Goal: Information Seeking & Learning: Learn about a topic

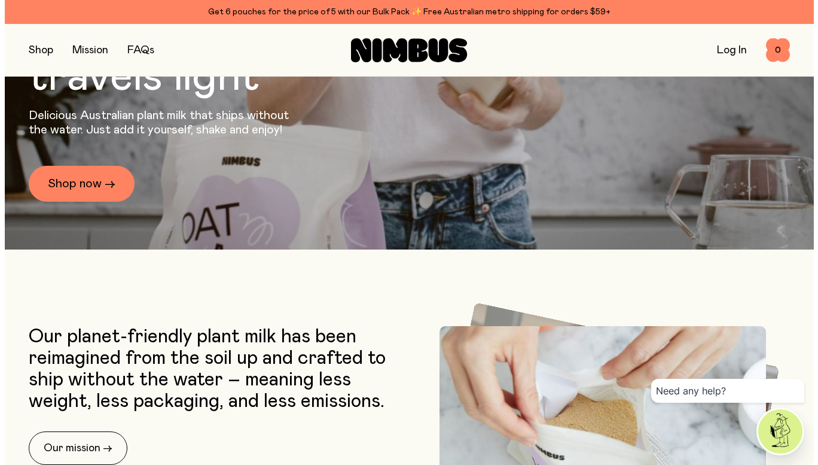
scroll to position [479, 0]
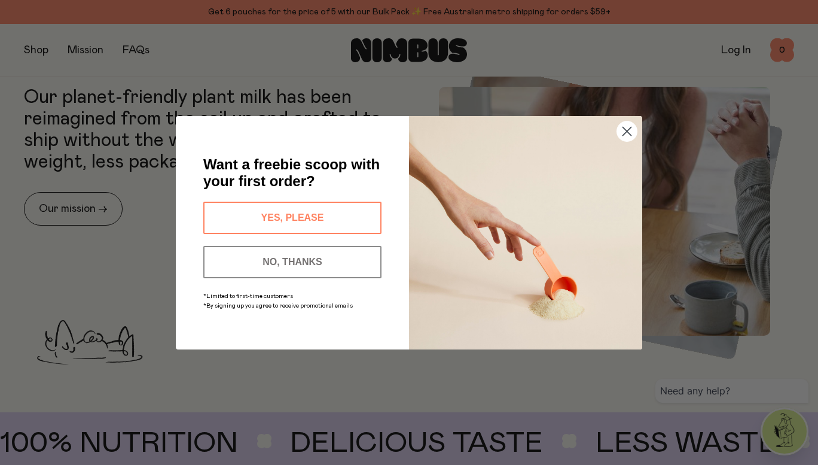
click at [628, 131] on icon "Close dialog" at bounding box center [627, 131] width 8 height 8
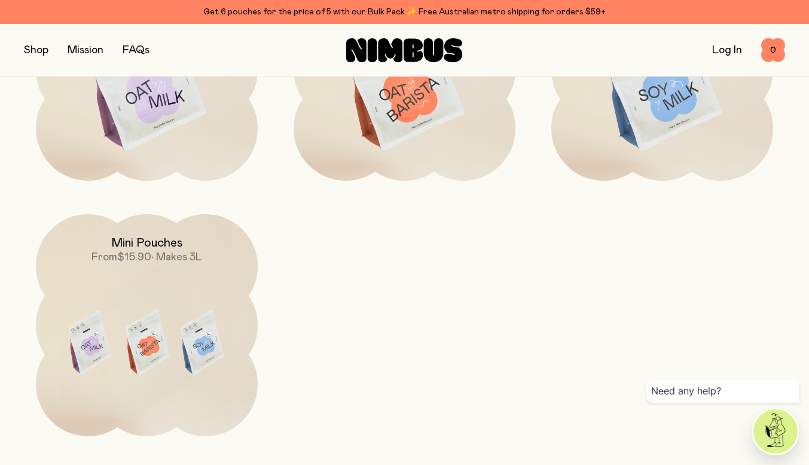
scroll to position [957, 0]
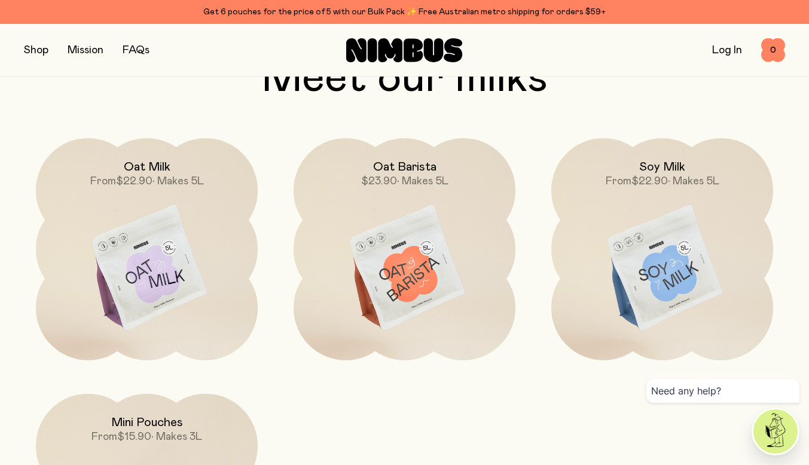
click at [671, 274] on img at bounding box center [663, 268] width 222 height 261
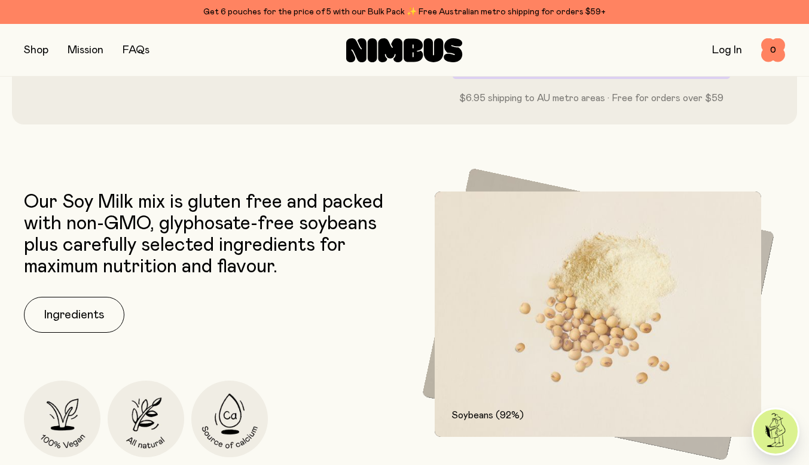
scroll to position [598, 0]
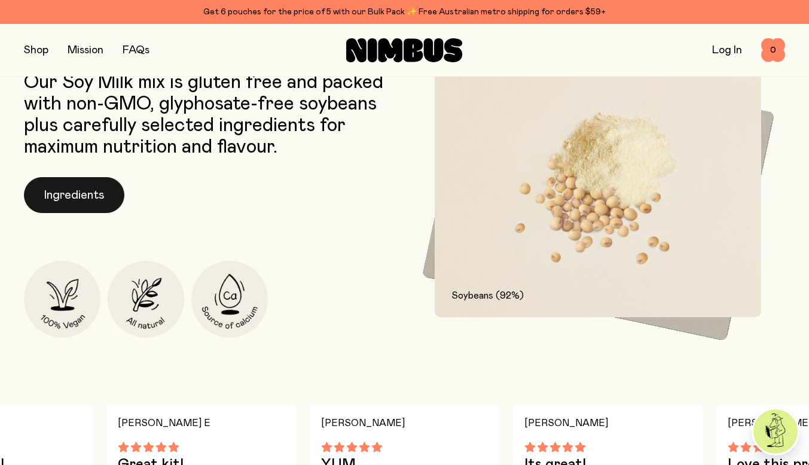
click at [73, 190] on button "Ingredients" at bounding box center [74, 195] width 101 height 36
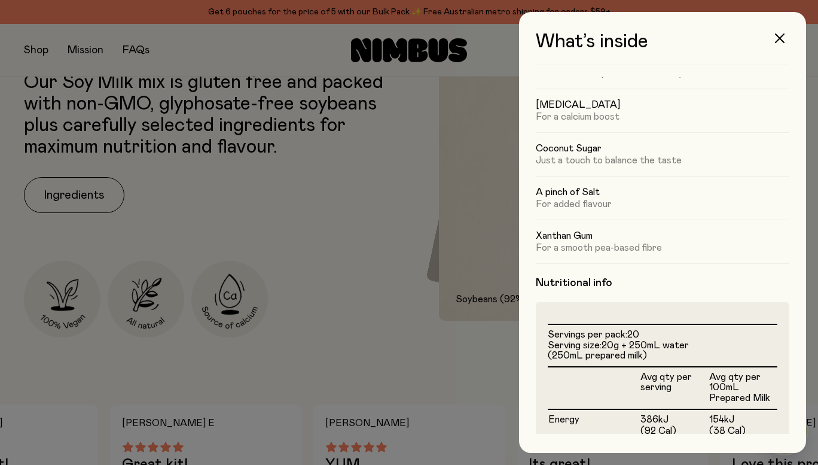
scroll to position [0, 0]
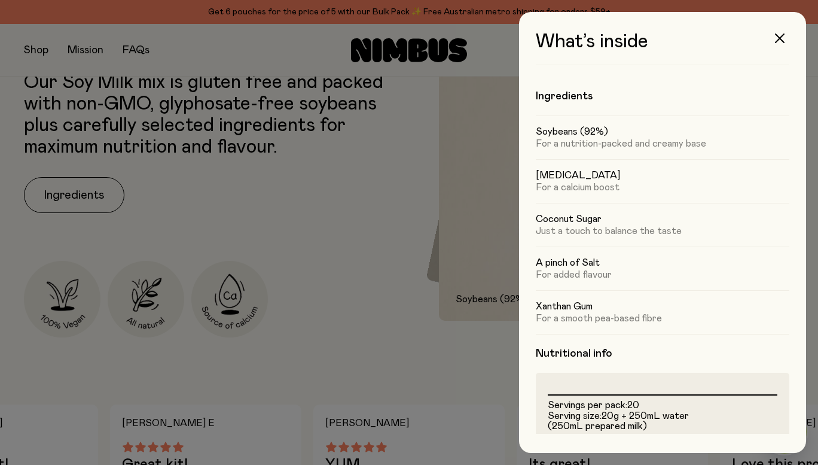
click at [389, 240] on div at bounding box center [409, 232] width 818 height 465
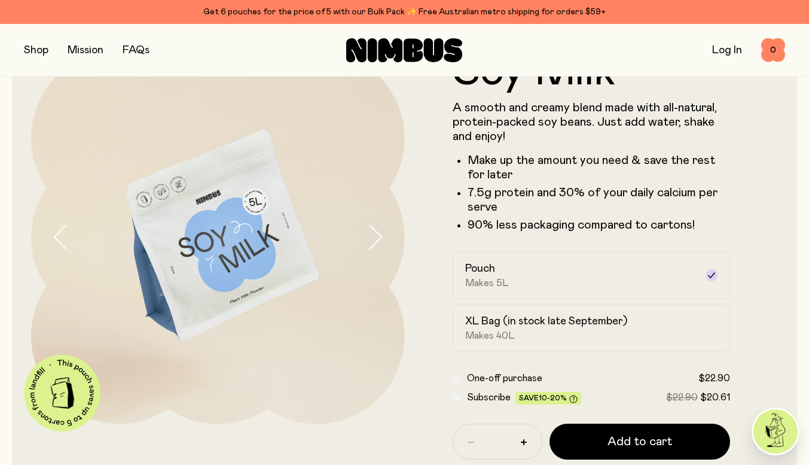
scroll to position [120, 0]
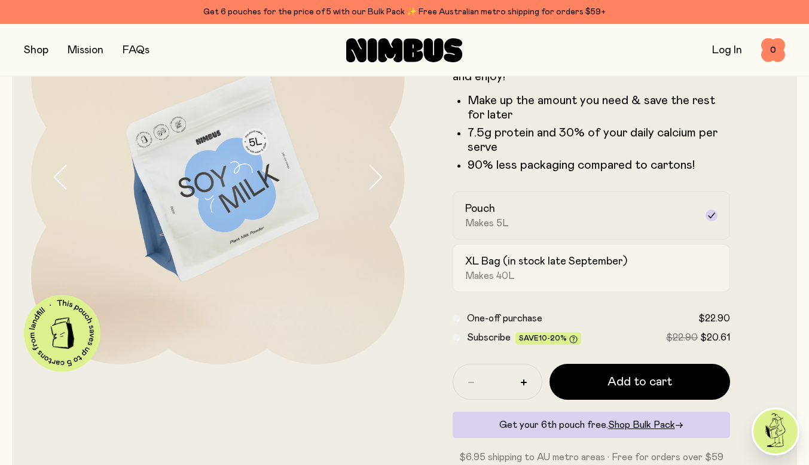
click at [492, 282] on span "Makes 40L" at bounding box center [490, 276] width 50 height 12
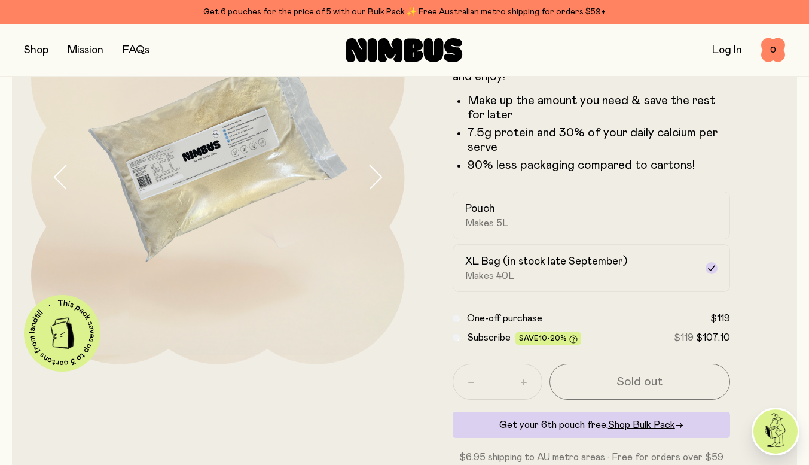
scroll to position [60, 0]
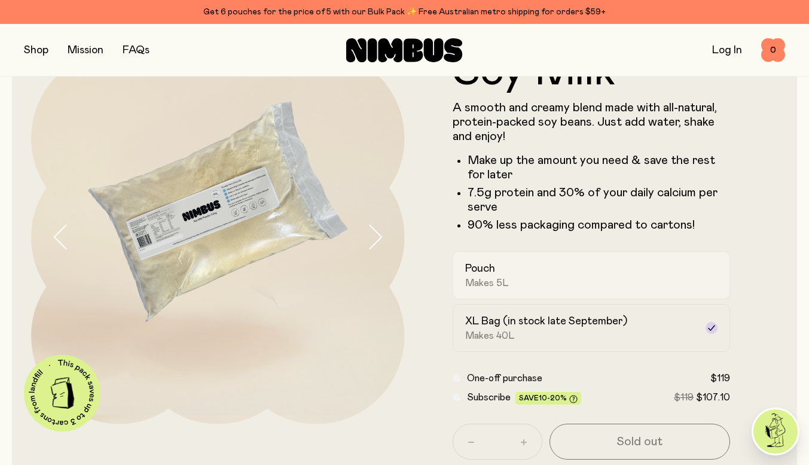
click at [555, 276] on div "Pouch Makes 5L" at bounding box center [581, 275] width 232 height 28
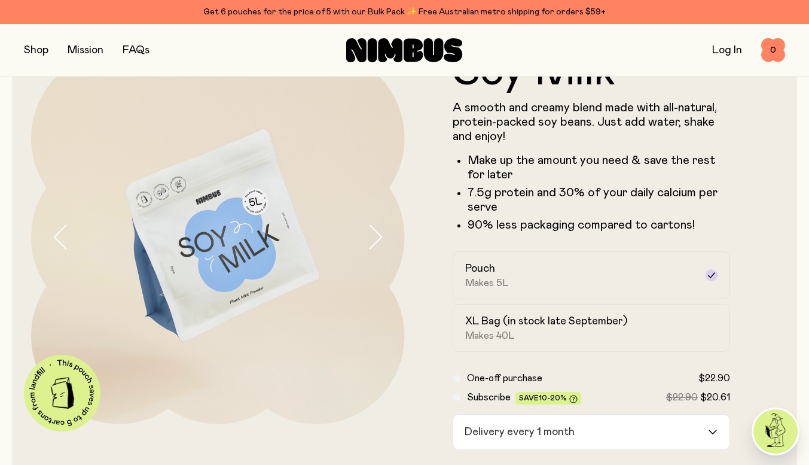
scroll to position [120, 0]
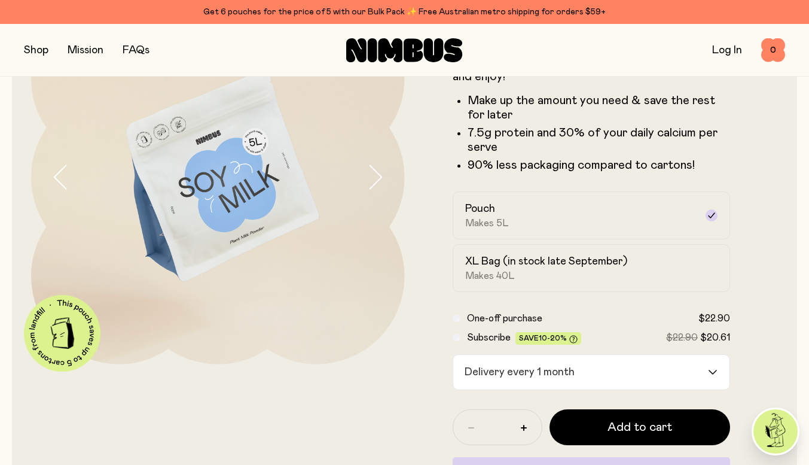
click at [494, 375] on div "Delivery every 1 month" at bounding box center [580, 372] width 255 height 35
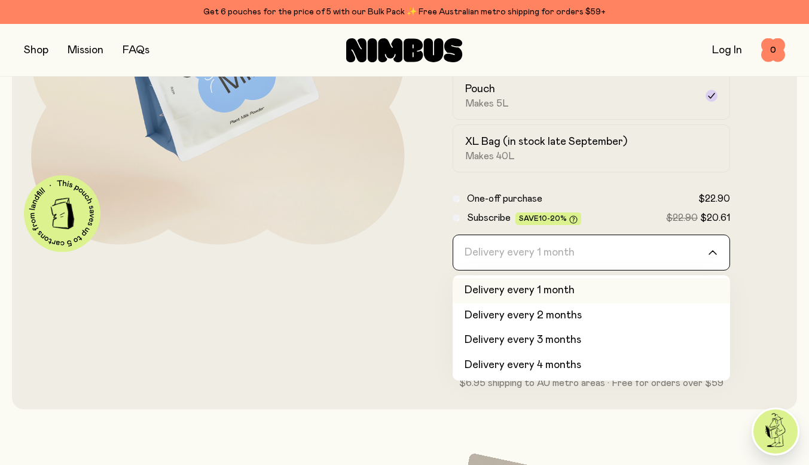
click at [407, 306] on form "Soy Milk A smooth and creamy blend made with all-natural, protein-packed soy be…" at bounding box center [592, 130] width 374 height 519
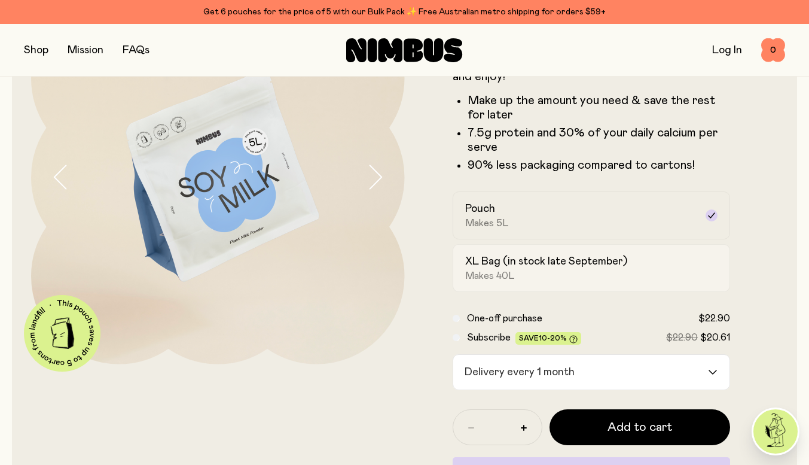
click at [488, 278] on span "Makes 40L" at bounding box center [490, 276] width 50 height 12
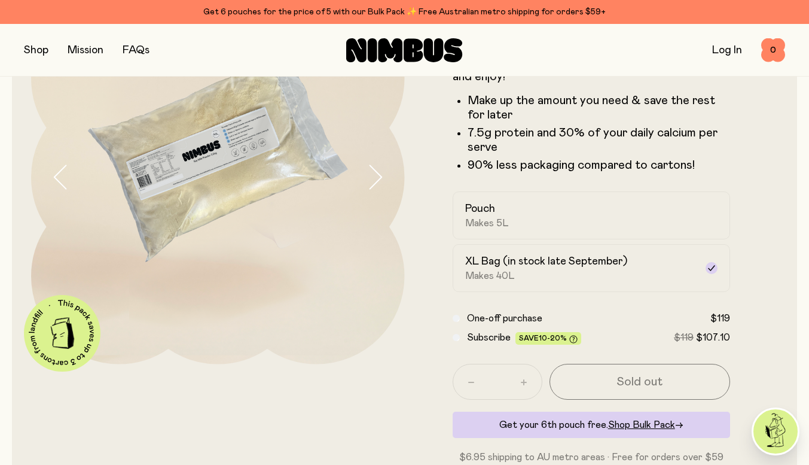
scroll to position [60, 0]
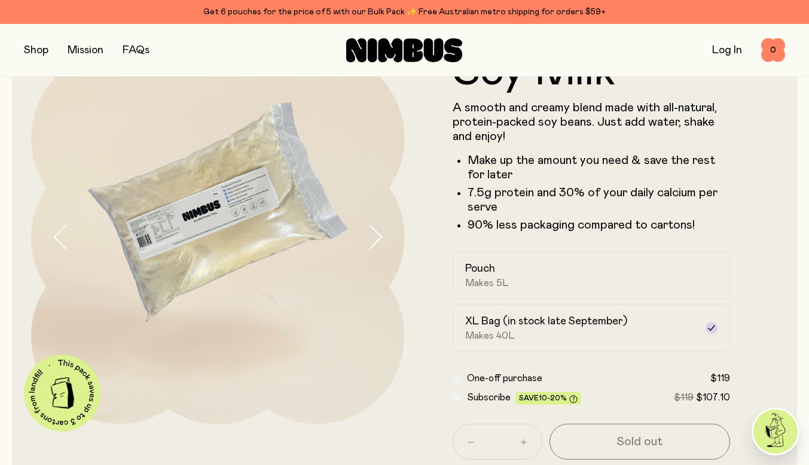
click at [769, 217] on form "Soy Milk A smooth and creamy blend made with all-natural, protein-packed soy be…" at bounding box center [592, 287] width 374 height 474
click at [405, 233] on form "Soy Milk A smooth and creamy blend made with all-natural, protein-packed soy be…" at bounding box center [592, 287] width 374 height 474
click at [385, 233] on button "button" at bounding box center [386, 237] width 38 height 374
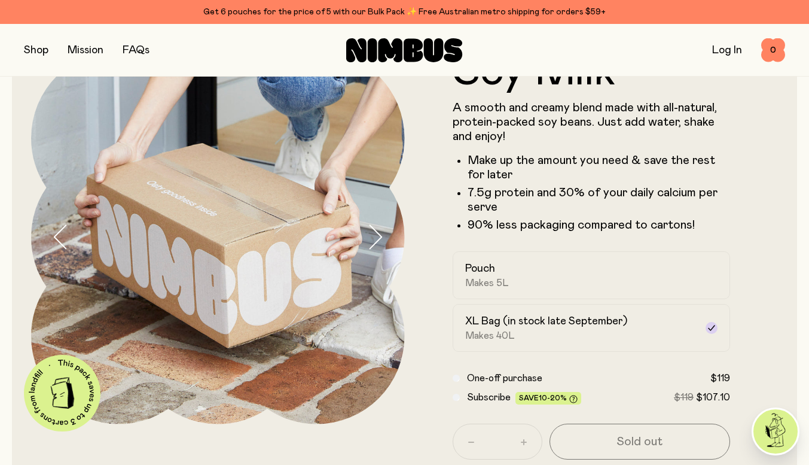
click at [373, 240] on icon "button" at bounding box center [375, 236] width 17 height 25
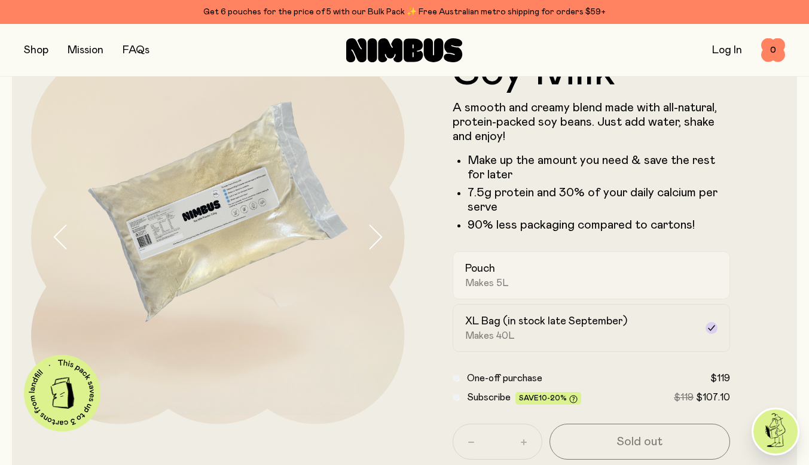
click at [591, 282] on div "Pouch Makes 5L" at bounding box center [581, 275] width 232 height 28
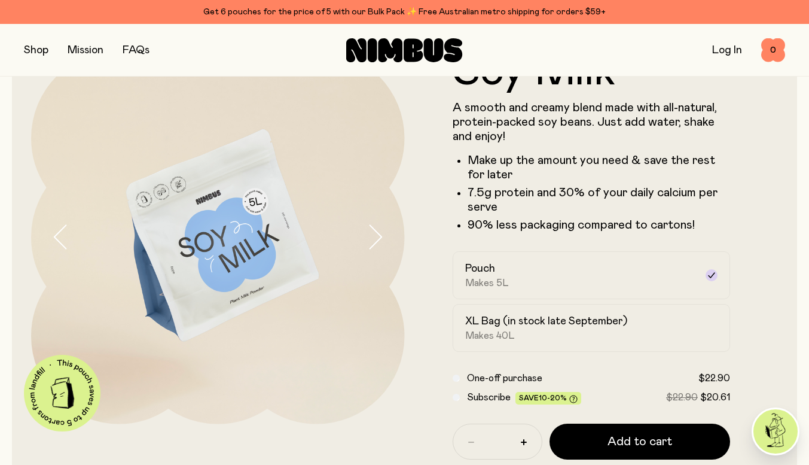
scroll to position [179, 0]
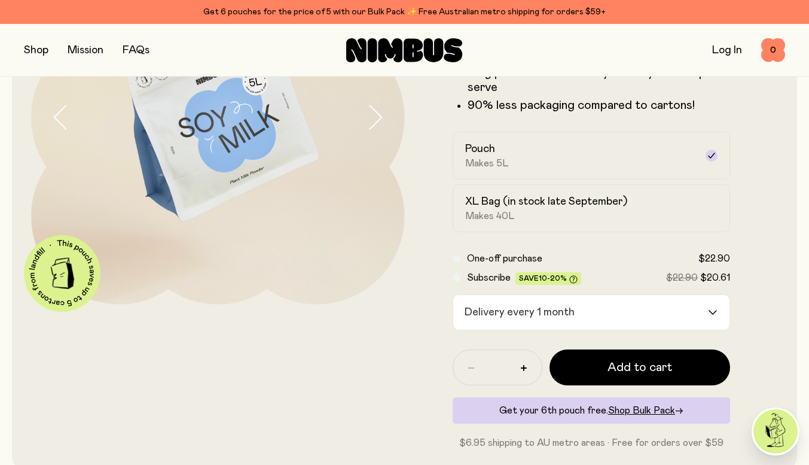
click at [527, 311] on div "Delivery every 1 month" at bounding box center [580, 312] width 255 height 35
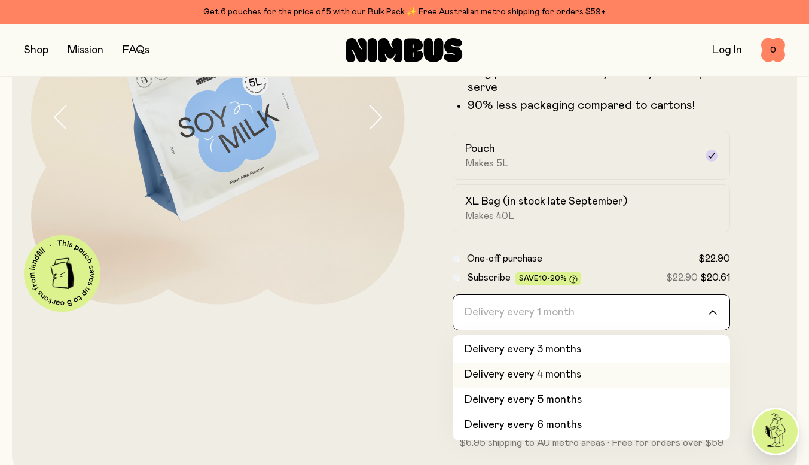
scroll to position [0, 0]
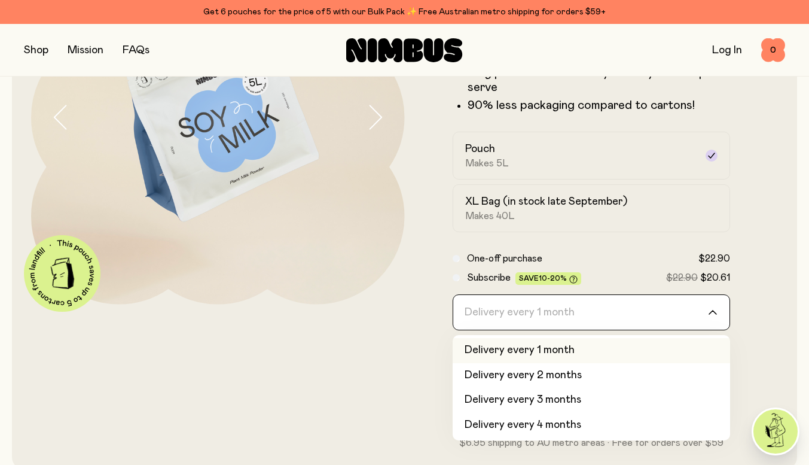
click at [796, 269] on div "Soy Milk A smooth and creamy blend made with all-natural, protein-packed soy be…" at bounding box center [404, 190] width 785 height 558
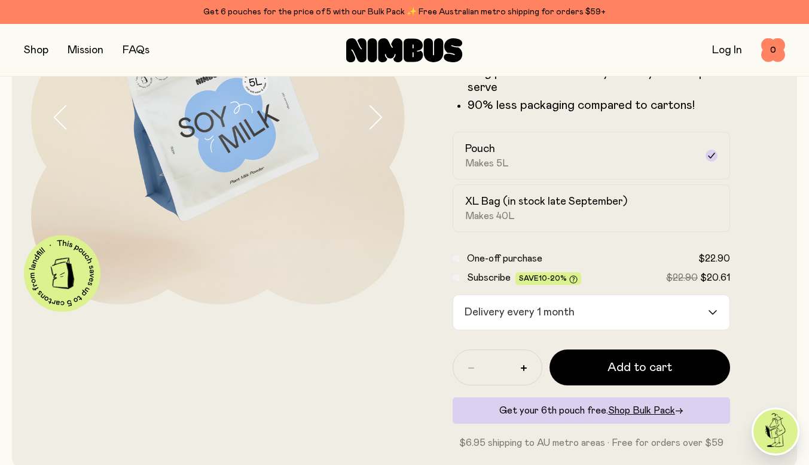
scroll to position [120, 0]
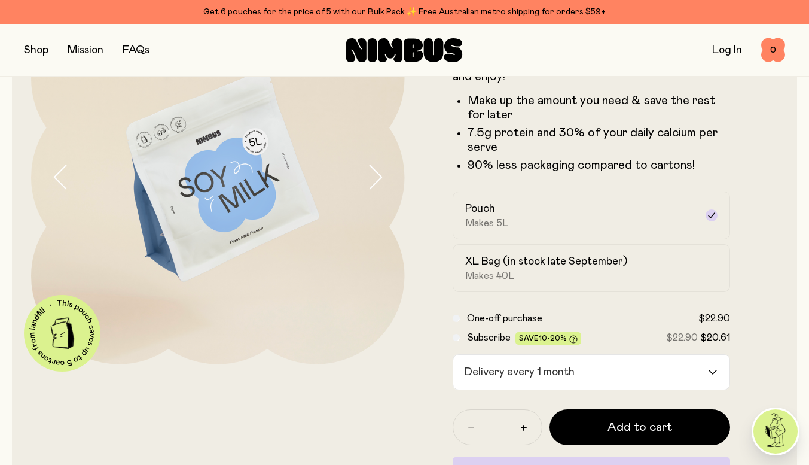
click at [753, 265] on form "Soy Milk A smooth and creamy blend made with all-natural, protein-packed soy be…" at bounding box center [592, 249] width 374 height 519
click at [488, 270] on span "Makes 40L" at bounding box center [490, 276] width 50 height 12
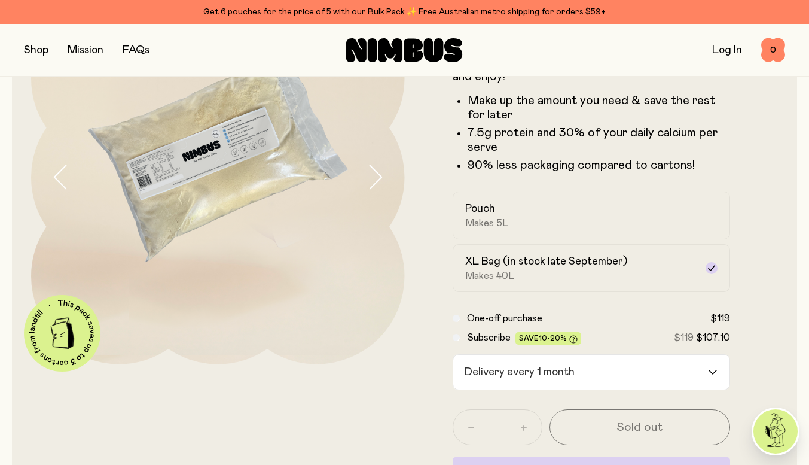
drag, startPoint x: 774, startPoint y: 267, endPoint x: 765, endPoint y: 278, distance: 14.0
click at [774, 267] on form "Soy Milk A smooth and creamy blend made with all-natural, protein-packed soy be…" at bounding box center [592, 249] width 374 height 519
click at [656, 382] on input "Search for option" at bounding box center [644, 372] width 128 height 35
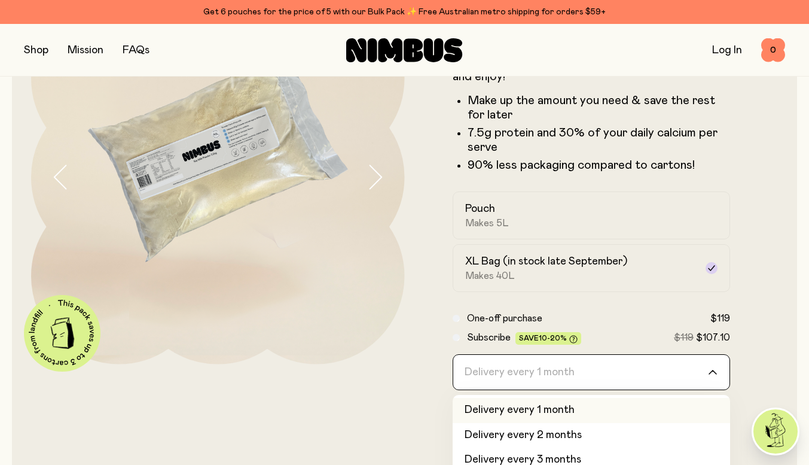
scroll to position [179, 0]
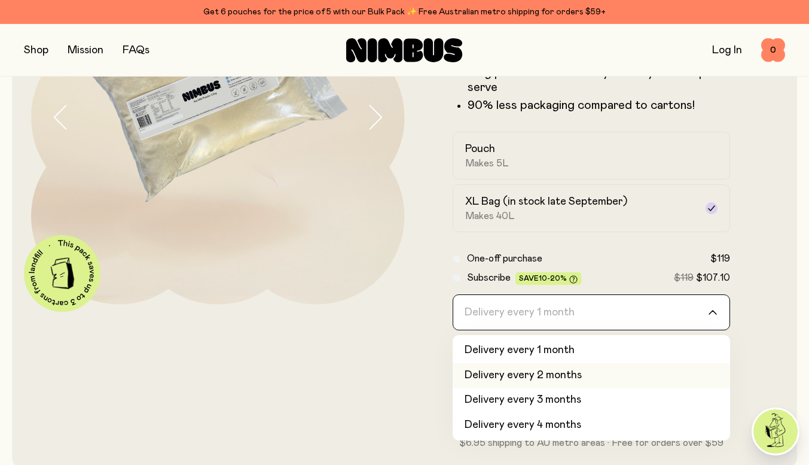
click at [658, 372] on li "Delivery every 2 months" at bounding box center [592, 375] width 278 height 25
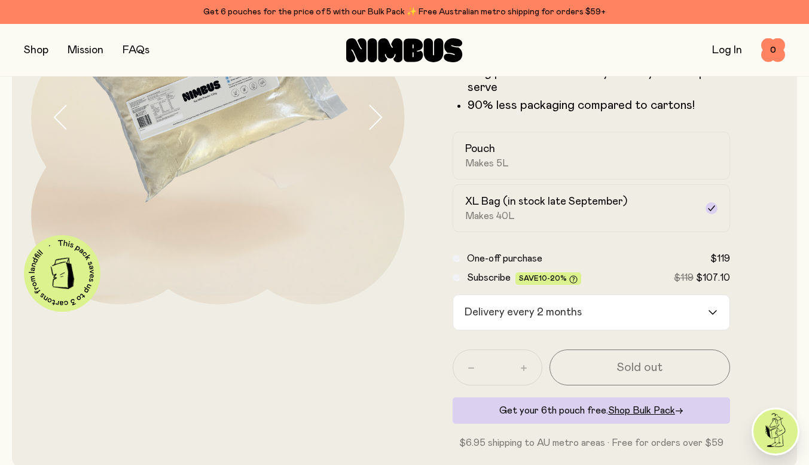
click at [778, 289] on form "Soy Milk A smooth and creamy blend made with all-natural, protein-packed soy be…" at bounding box center [592, 190] width 374 height 519
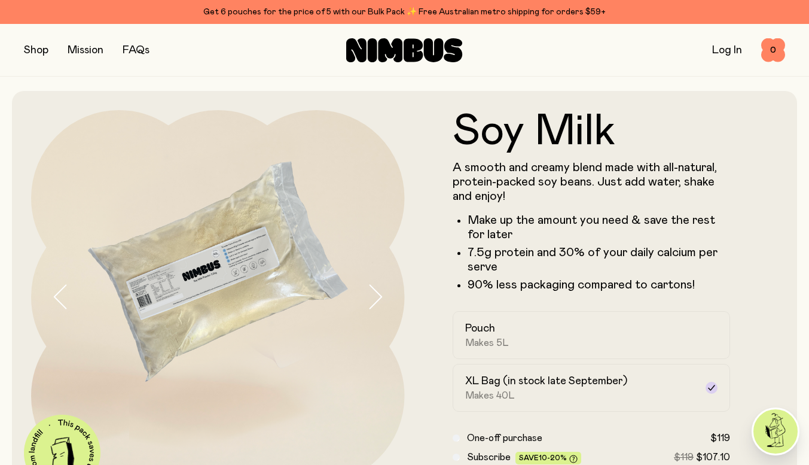
scroll to position [60, 0]
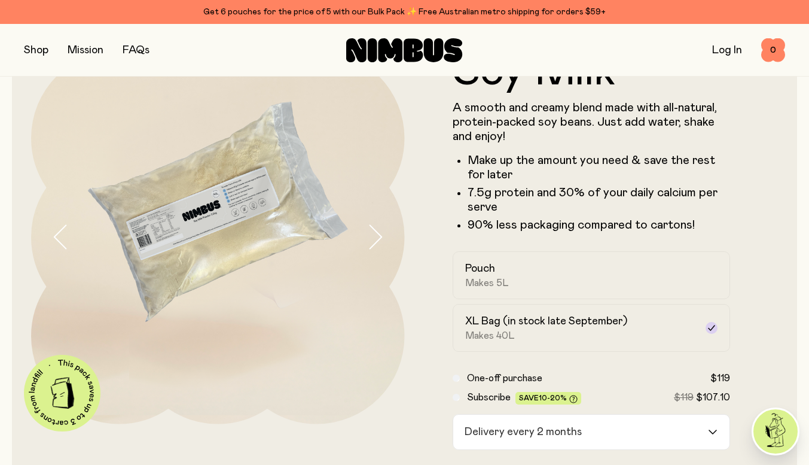
click at [756, 216] on form "Soy Milk A smooth and creamy blend made with all-natural, protein-packed soy be…" at bounding box center [592, 309] width 374 height 519
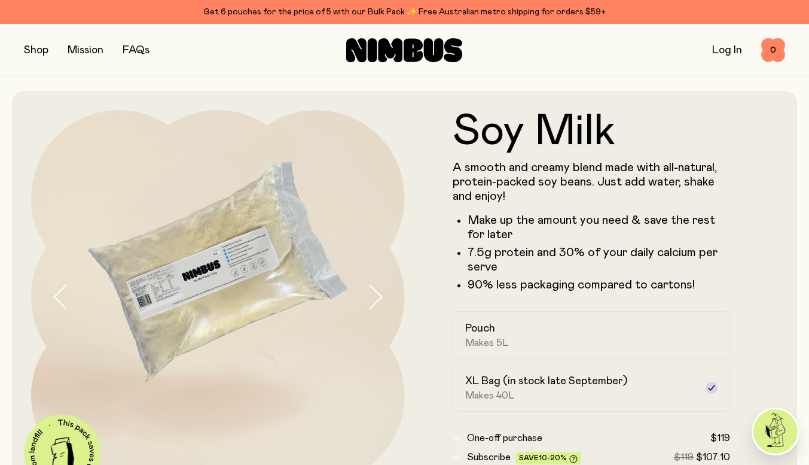
click at [735, 206] on form "Soy Milk A smooth and creamy blend made with all-natural, protein-packed soy be…" at bounding box center [592, 369] width 374 height 519
click at [383, 304] on button "button" at bounding box center [386, 297] width 38 height 374
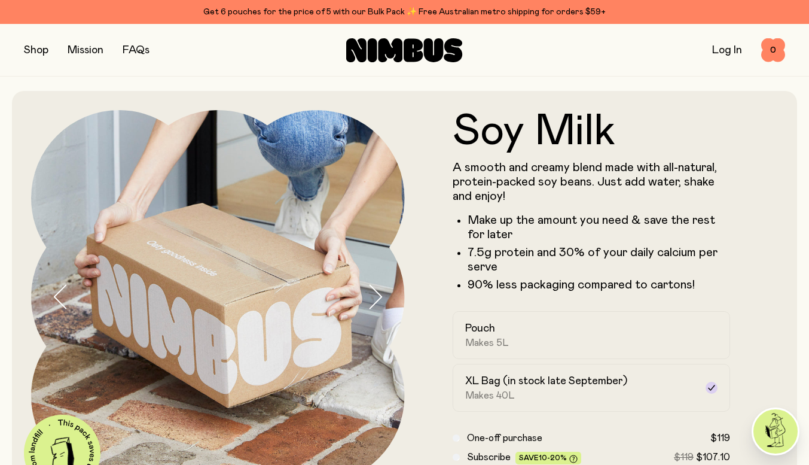
click at [383, 304] on button "button" at bounding box center [386, 297] width 38 height 374
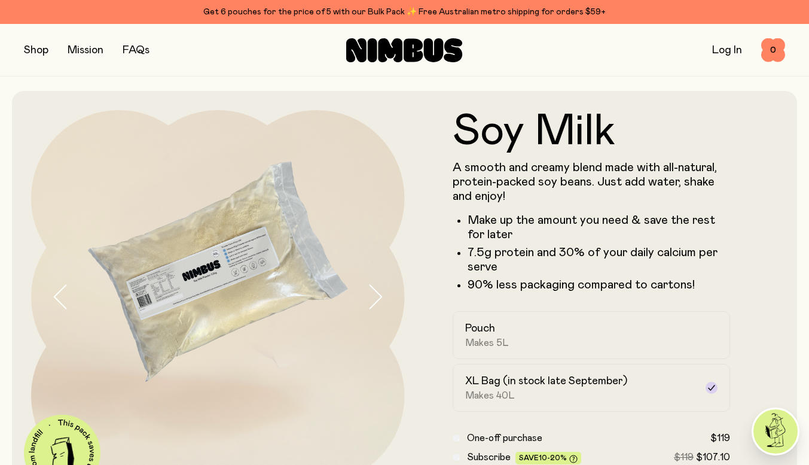
click at [765, 224] on form "Soy Milk A smooth and creamy blend made with all-natural, protein-packed soy be…" at bounding box center [592, 369] width 374 height 519
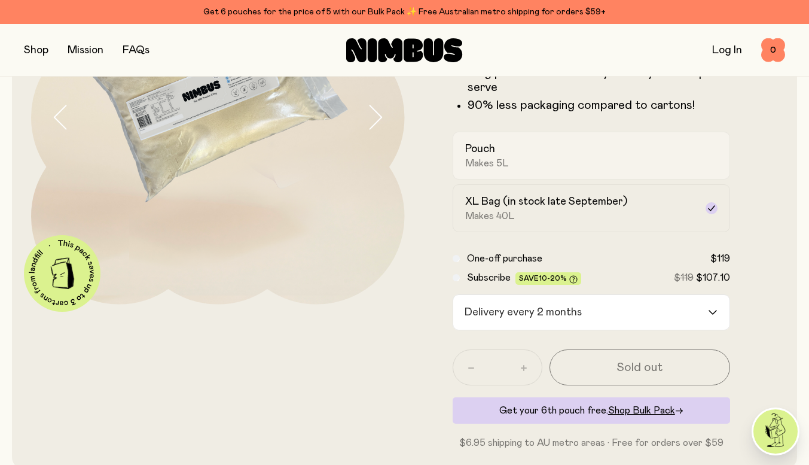
click at [642, 162] on div "Pouch Makes 5L" at bounding box center [581, 156] width 232 height 28
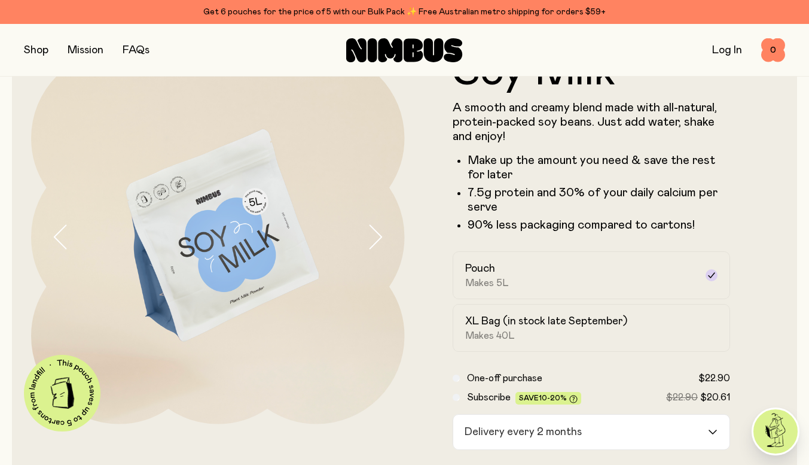
scroll to position [120, 0]
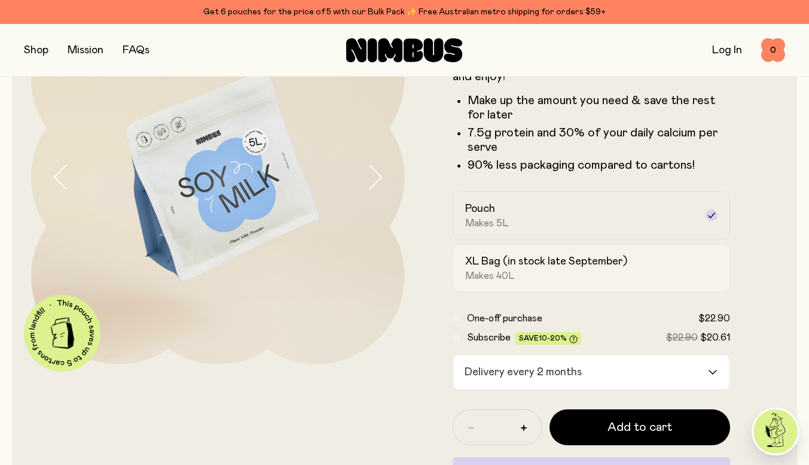
click at [688, 256] on div "XL Bag (in stock late September) Makes 40L" at bounding box center [581, 268] width 232 height 28
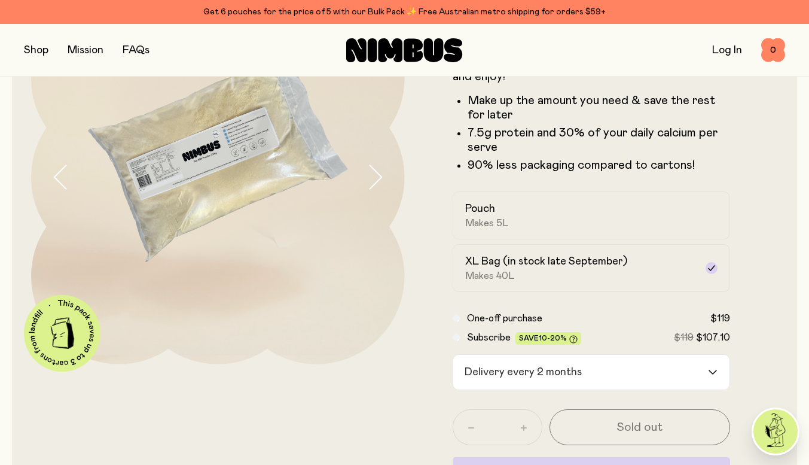
click at [767, 201] on form "Soy Milk A smooth and creamy blend made with all-natural, protein-packed soy be…" at bounding box center [592, 249] width 374 height 519
drag, startPoint x: 762, startPoint y: 214, endPoint x: 754, endPoint y: 209, distance: 9.5
click at [762, 214] on form "Soy Milk A smooth and creamy blend made with all-natural, protein-packed soy be…" at bounding box center [592, 249] width 374 height 519
click at [640, 379] on input "Search for option" at bounding box center [647, 372] width 121 height 35
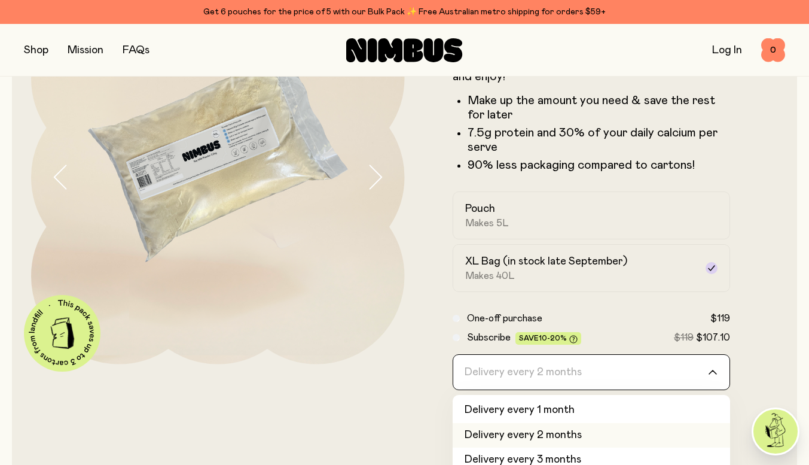
scroll to position [179, 0]
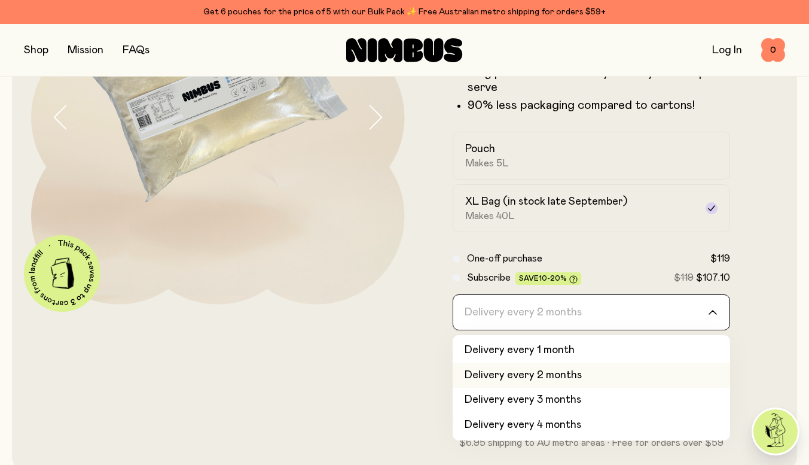
click at [780, 307] on div "Soy Milk A smooth and creamy blend made with all-natural, protein-packed soy be…" at bounding box center [404, 190] width 785 height 558
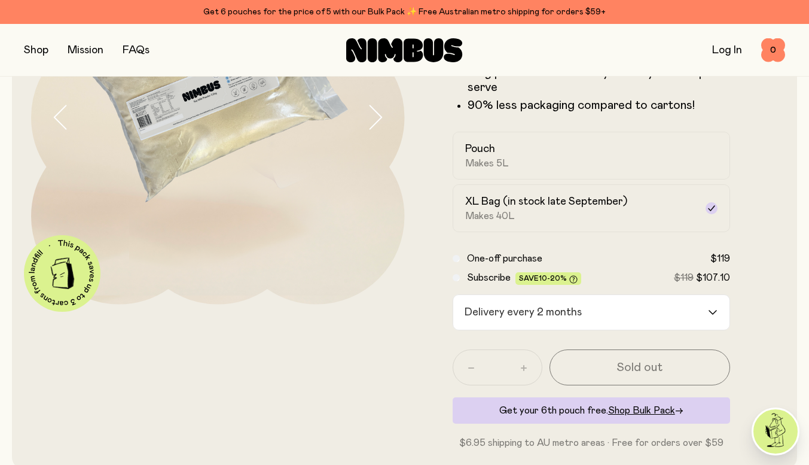
click at [715, 306] on div "Loading..." at bounding box center [719, 312] width 22 height 35
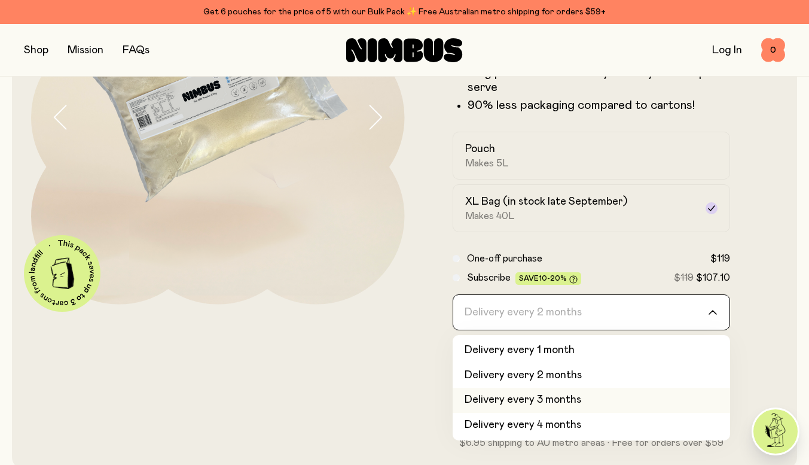
click at [616, 391] on li "Delivery every 3 months" at bounding box center [592, 400] width 278 height 25
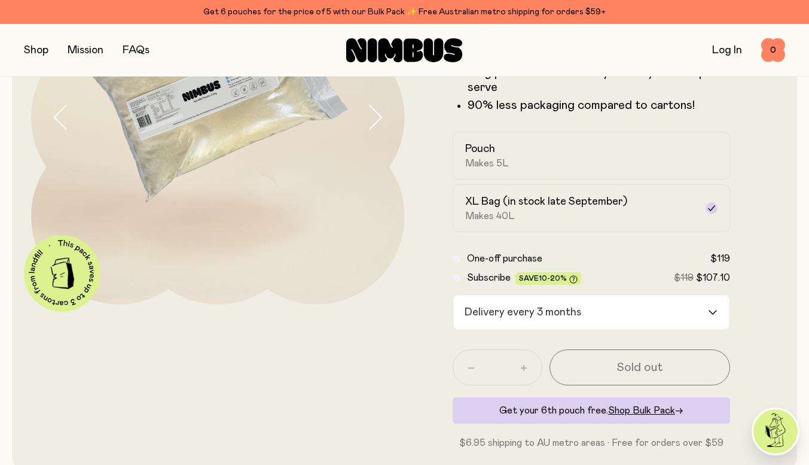
click at [753, 266] on form "Soy Milk A smooth and creamy blend made with all-natural, protein-packed soy be…" at bounding box center [592, 190] width 374 height 519
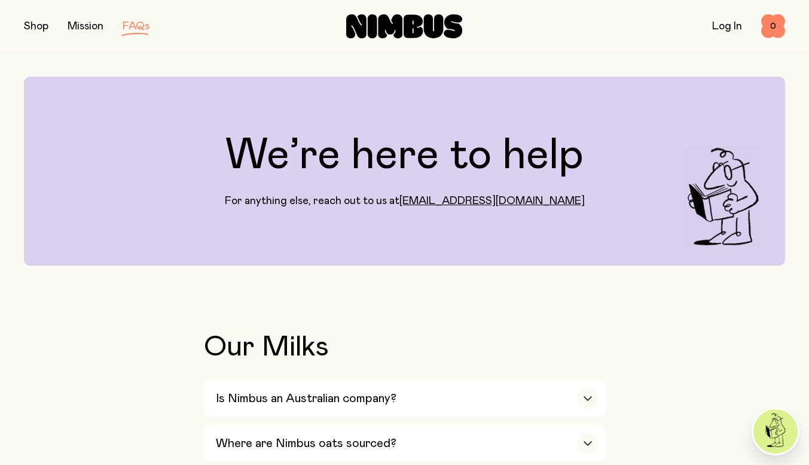
scroll to position [179, 0]
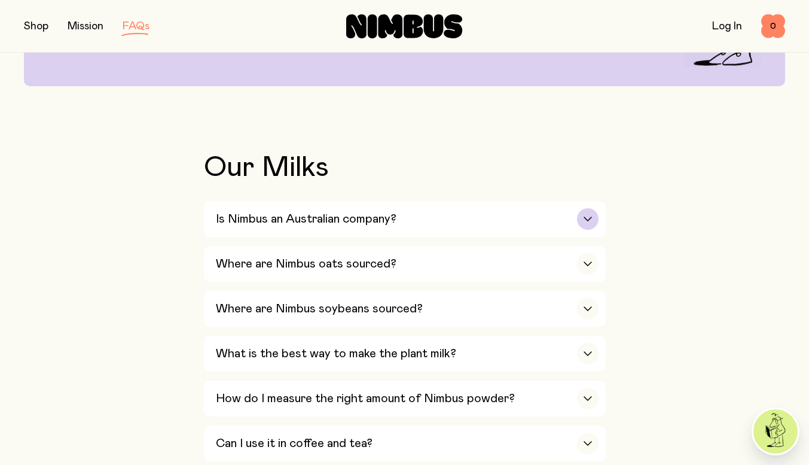
click at [304, 213] on h3 "Is Nimbus an Australian company?" at bounding box center [306, 219] width 181 height 14
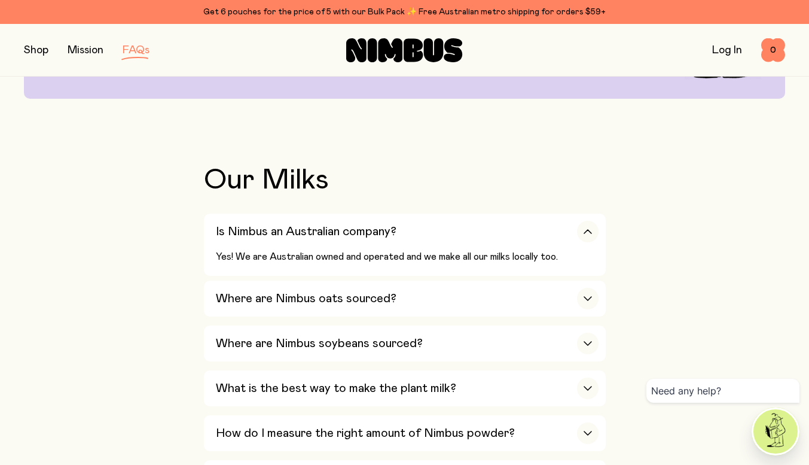
scroll to position [251, 0]
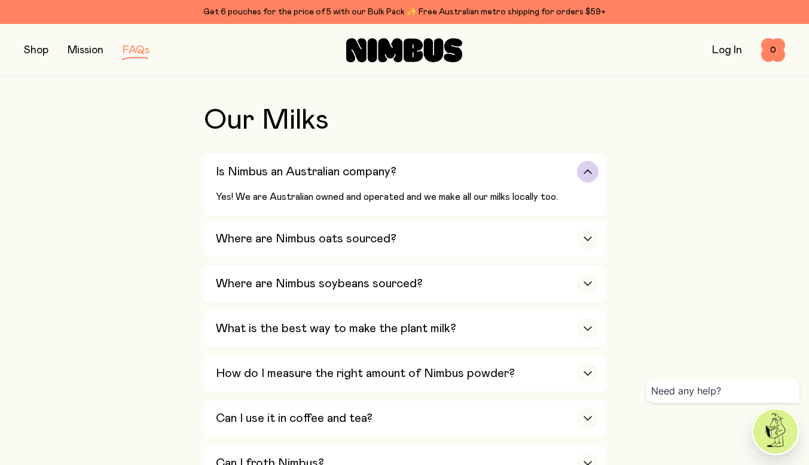
click at [370, 169] on h3 "Is Nimbus an Australian company?" at bounding box center [306, 172] width 181 height 14
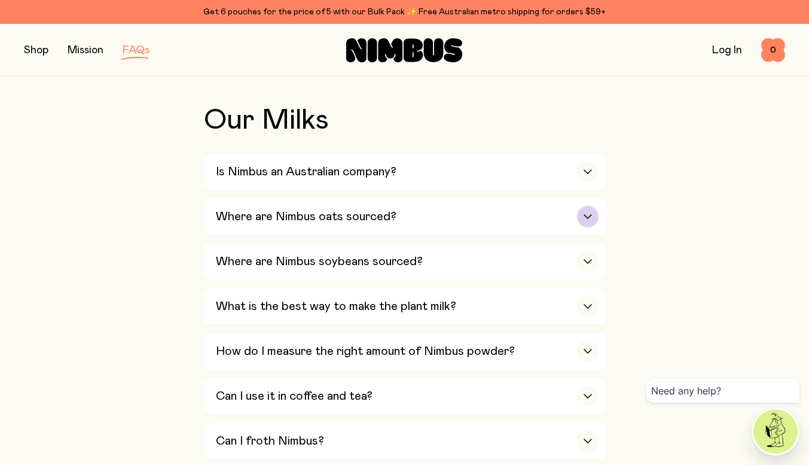
click at [350, 215] on h3 "Where are Nimbus oats sourced?" at bounding box center [306, 216] width 181 height 14
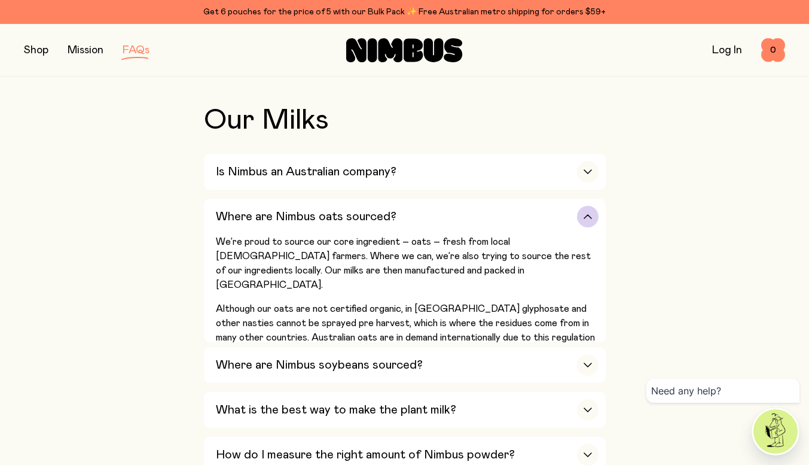
click at [350, 215] on h3 "Where are Nimbus oats sourced?" at bounding box center [306, 216] width 181 height 14
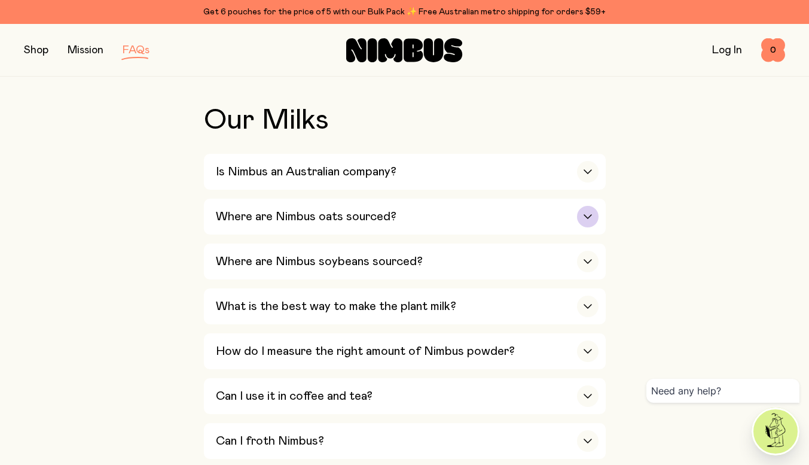
click at [341, 221] on h3 "Where are Nimbus oats sourced?" at bounding box center [306, 216] width 181 height 14
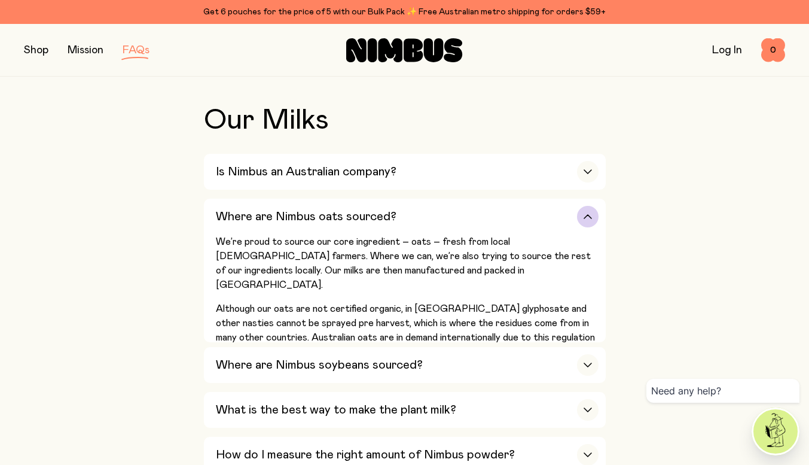
click at [341, 218] on h3 "Where are Nimbus oats sourced?" at bounding box center [306, 216] width 181 height 14
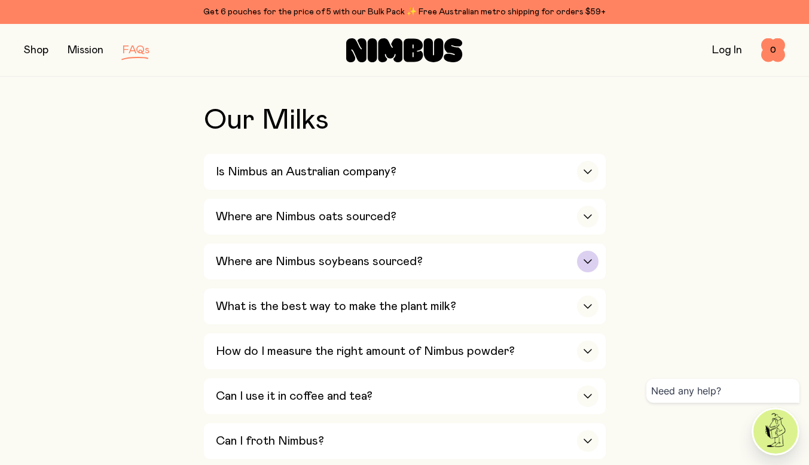
click at [320, 260] on h3 "Where are Nimbus soybeans sourced?" at bounding box center [319, 261] width 207 height 14
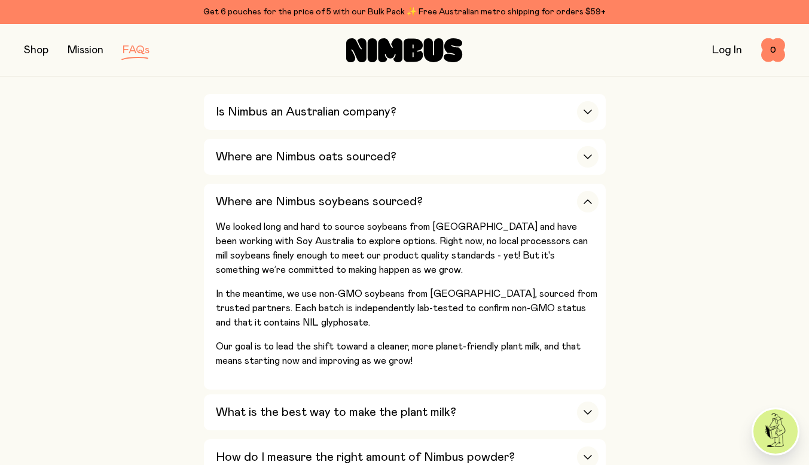
scroll to position [370, 0]
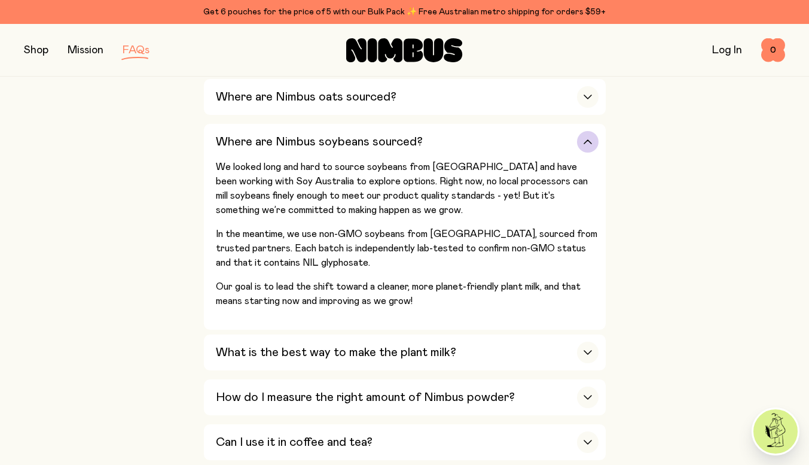
click at [282, 142] on h3 "Where are Nimbus soybeans sourced?" at bounding box center [319, 142] width 207 height 14
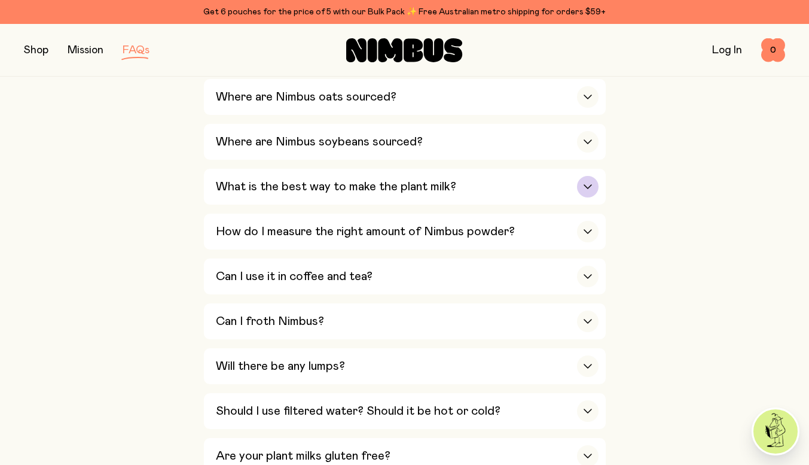
click at [269, 187] on h3 "What is the best way to make the plant milk?" at bounding box center [336, 186] width 240 height 14
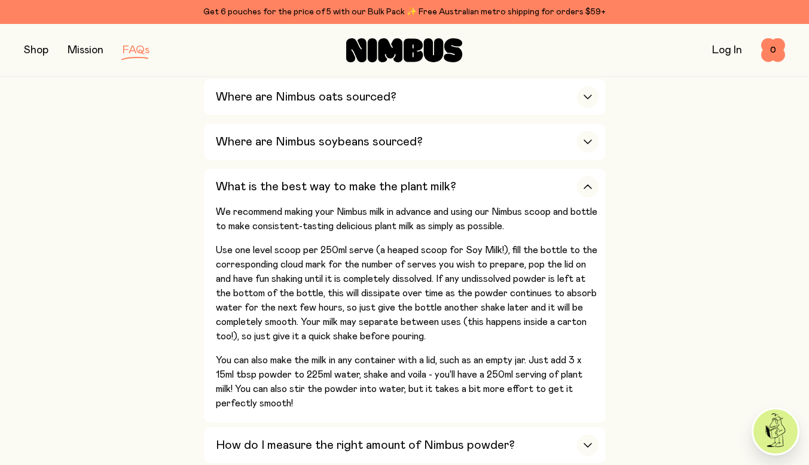
scroll to position [430, 0]
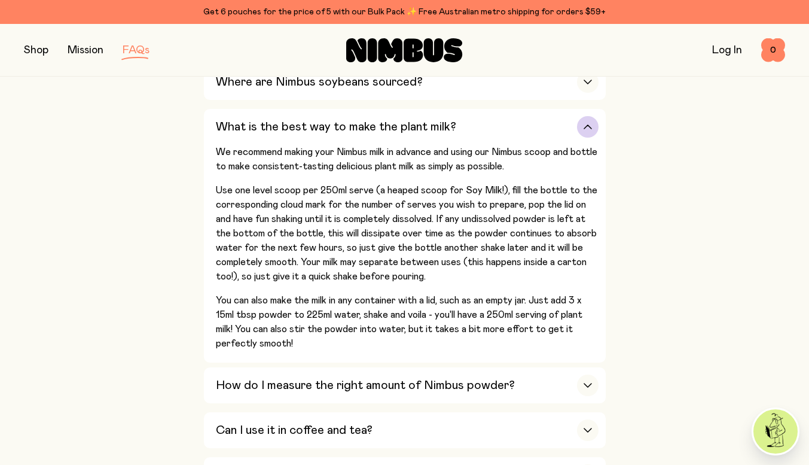
click at [564, 121] on div "What is the best way to make the plant milk?" at bounding box center [407, 127] width 383 height 36
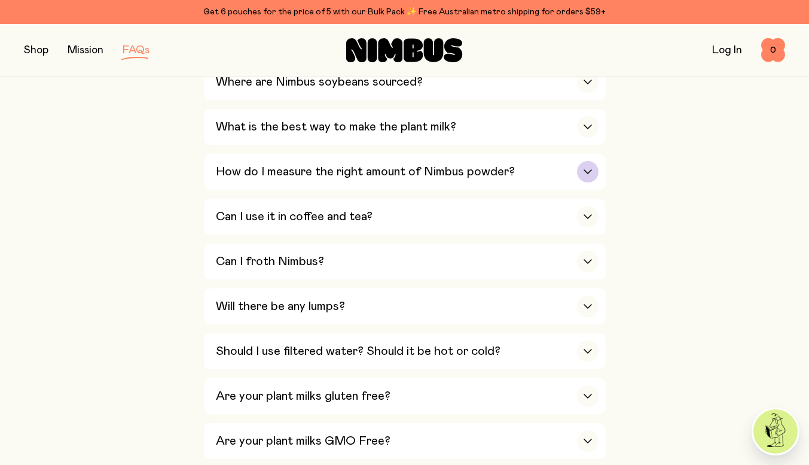
click at [425, 185] on div "How do I measure the right amount of Nimbus powder?" at bounding box center [407, 172] width 383 height 36
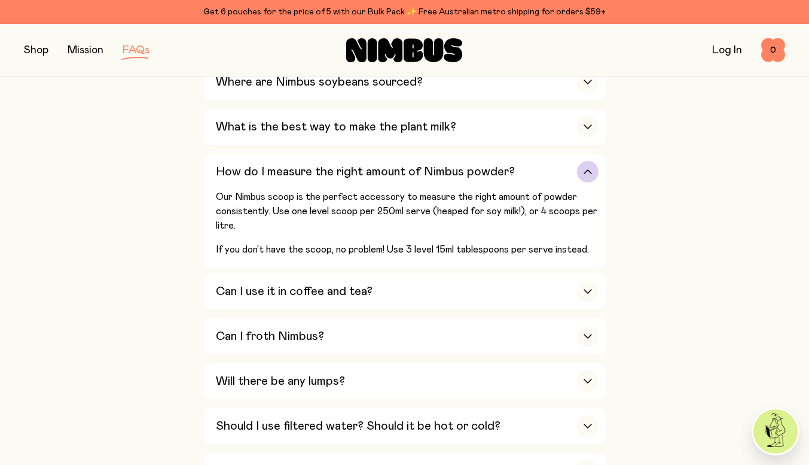
click at [427, 175] on h3 "How do I measure the right amount of Nimbus powder?" at bounding box center [365, 172] width 299 height 14
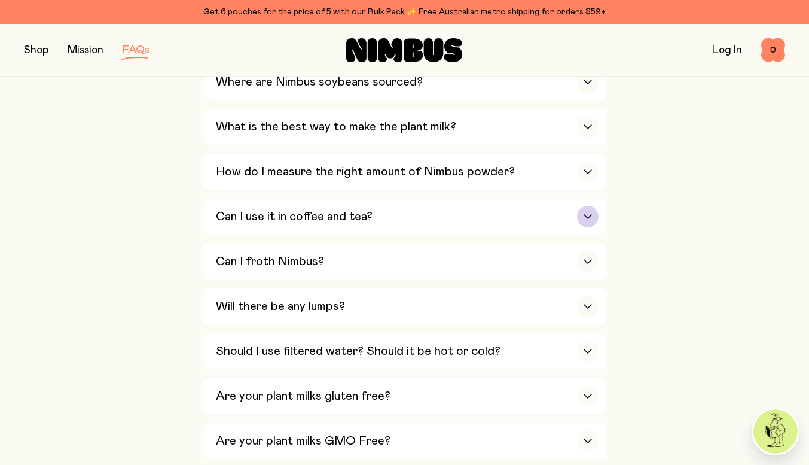
click at [402, 216] on div "Can I use it in coffee and tea?" at bounding box center [407, 217] width 383 height 36
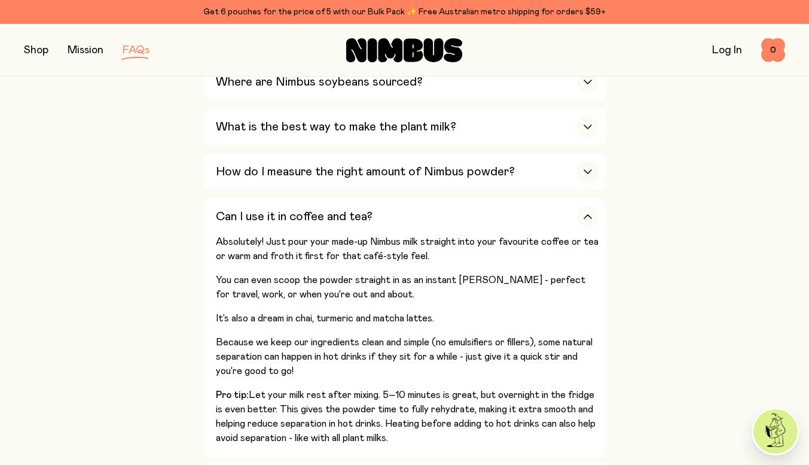
scroll to position [490, 0]
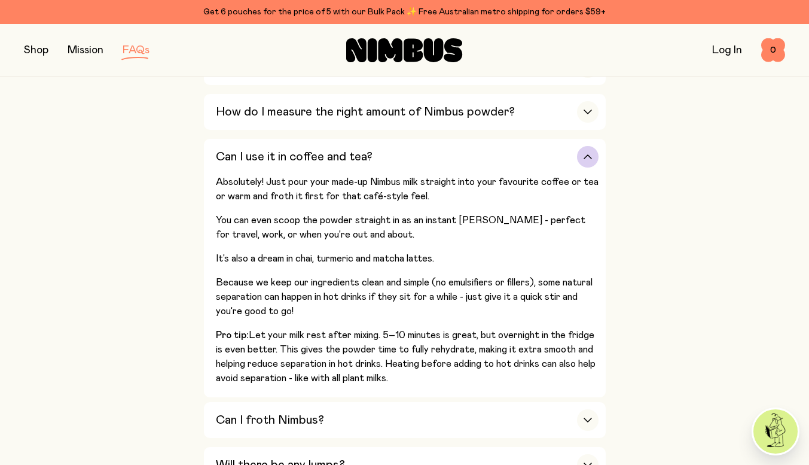
click at [431, 158] on div "Can I use it in coffee and tea?" at bounding box center [407, 157] width 383 height 36
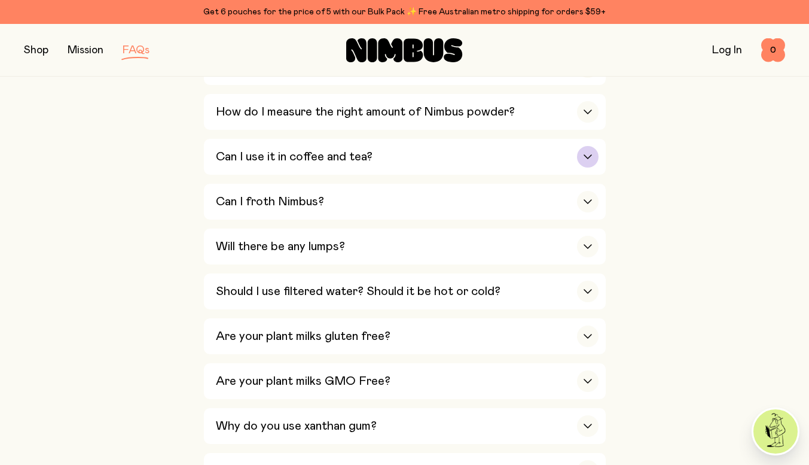
scroll to position [550, 0]
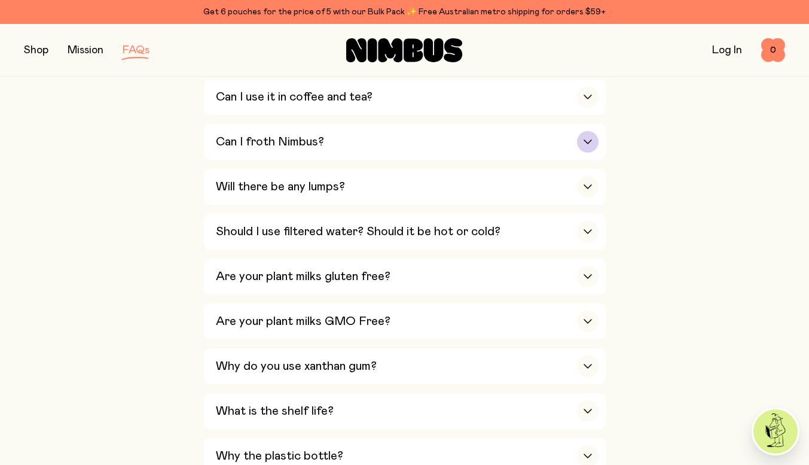
click at [434, 148] on div "Can I froth Nimbus?" at bounding box center [407, 142] width 383 height 36
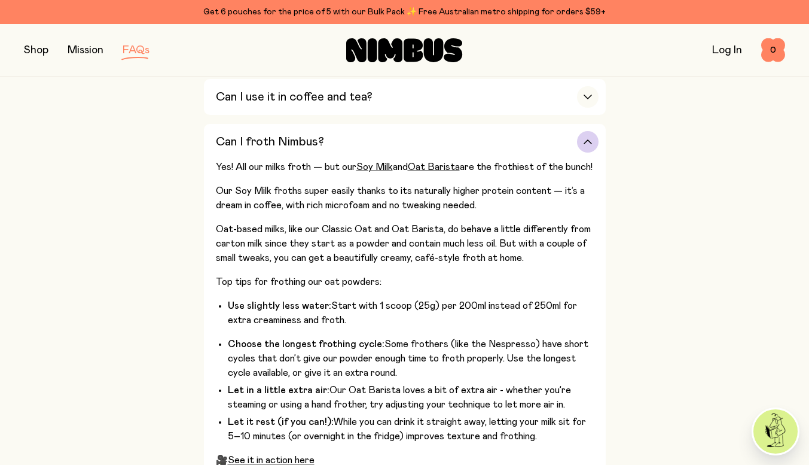
click at [435, 145] on div "Can I froth Nimbus?" at bounding box center [407, 142] width 383 height 36
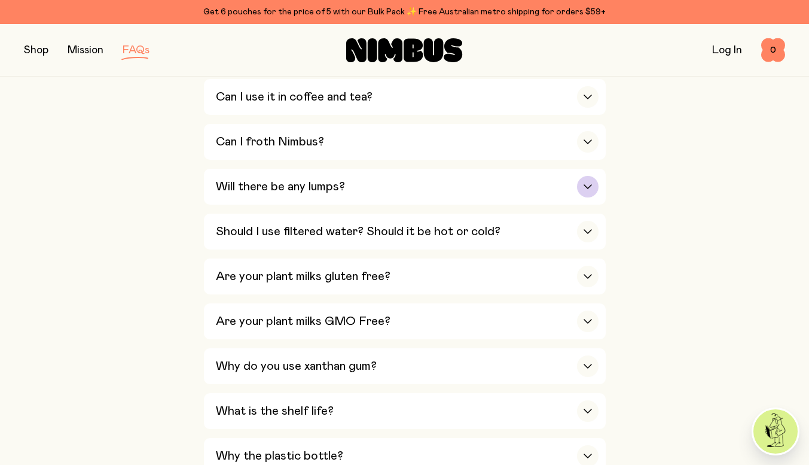
click at [424, 183] on div "Will there be any lumps?" at bounding box center [407, 187] width 383 height 36
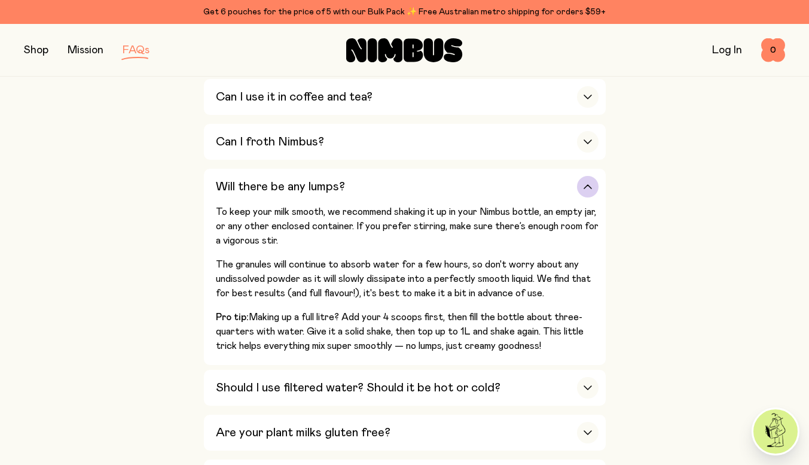
click at [424, 183] on div "Will there be any lumps?" at bounding box center [407, 187] width 383 height 36
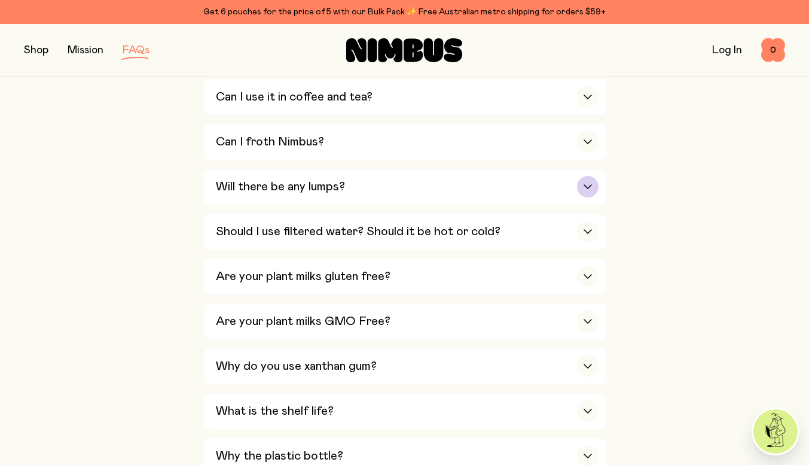
scroll to position [610, 0]
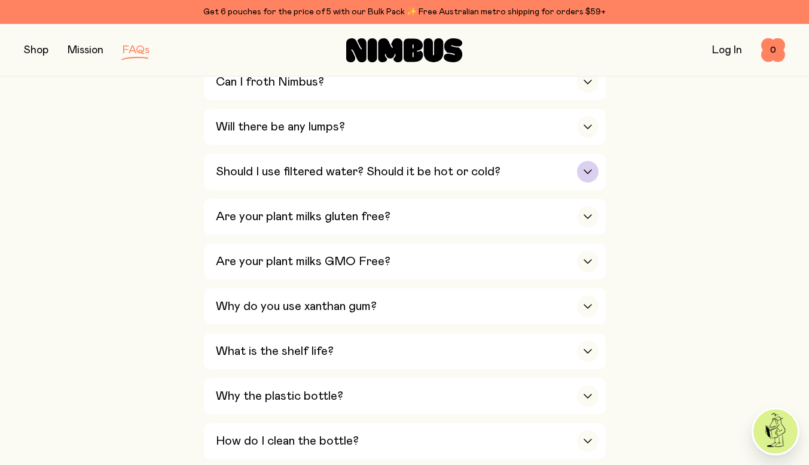
click at [425, 176] on div "Should I use filtered water? Should it be hot or cold?" at bounding box center [407, 172] width 383 height 36
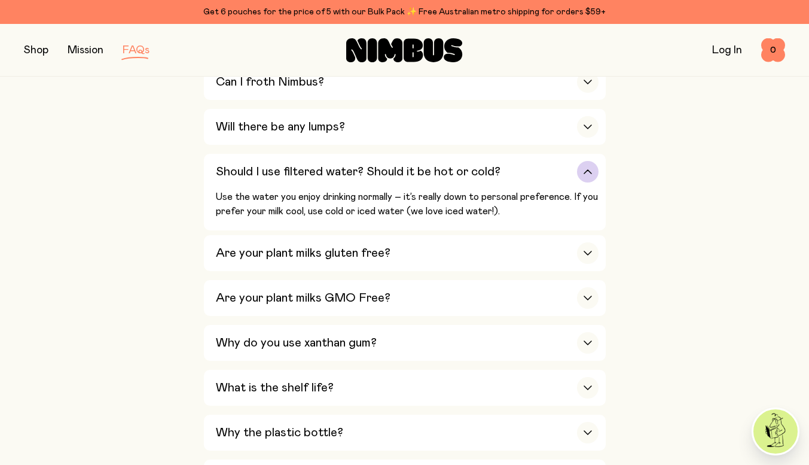
click at [427, 165] on h3 "Should I use filtered water? Should it be hot or cold?" at bounding box center [358, 172] width 285 height 14
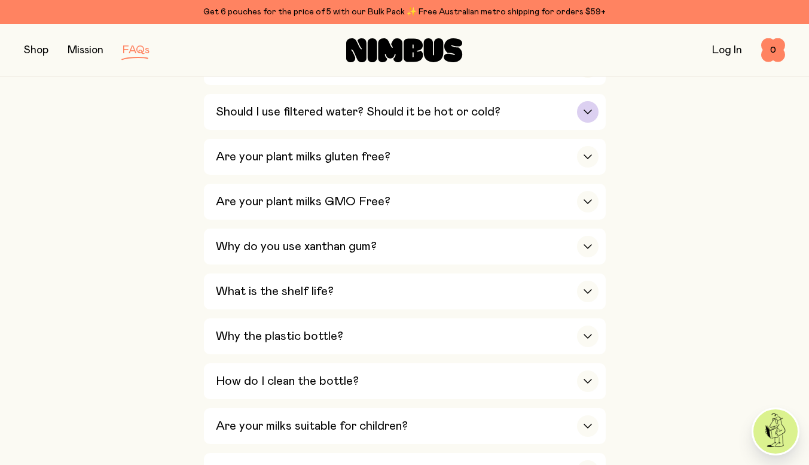
scroll to position [729, 0]
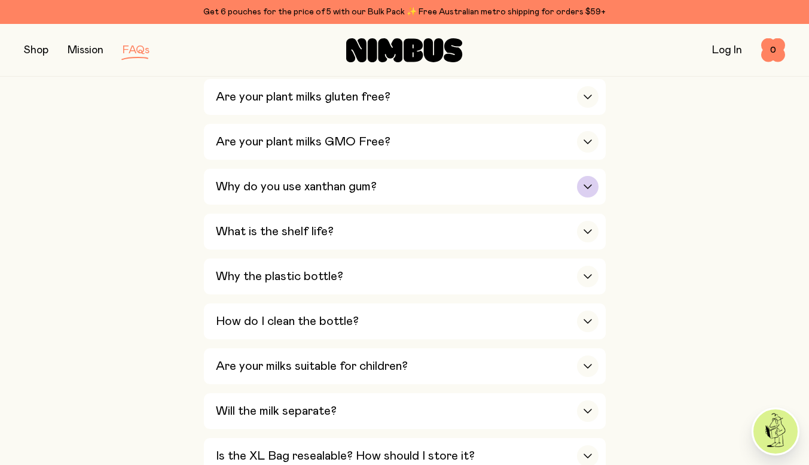
click at [420, 182] on div "Why do you use xanthan gum?" at bounding box center [407, 187] width 383 height 36
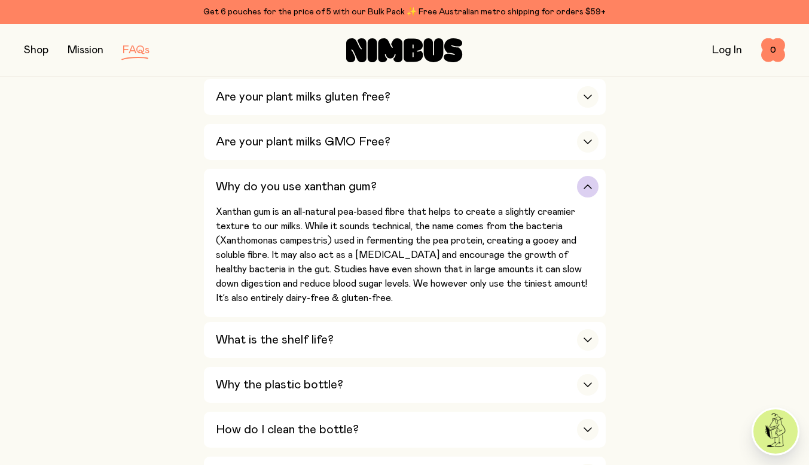
click at [420, 179] on div "Why do you use xanthan gum?" at bounding box center [407, 187] width 383 height 36
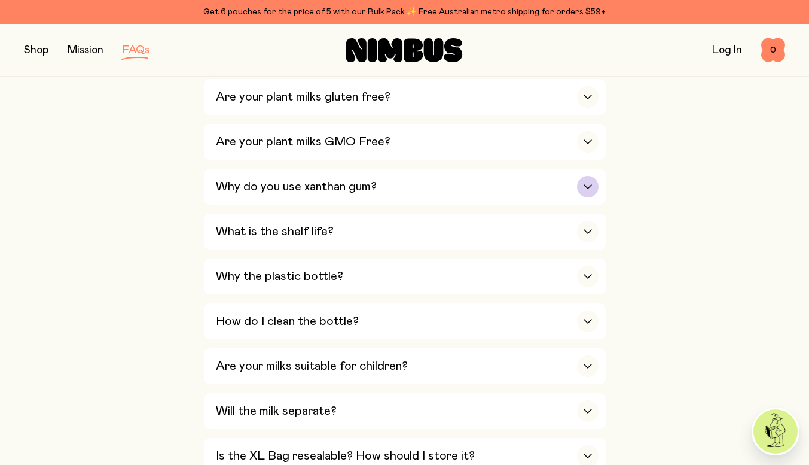
scroll to position [789, 0]
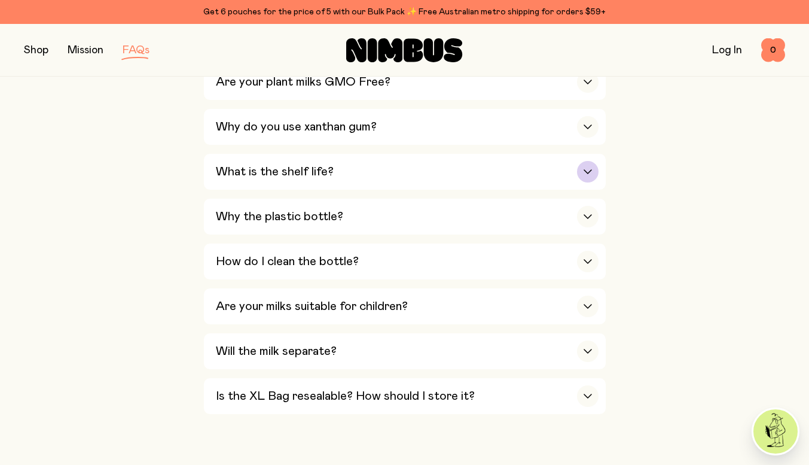
click at [425, 160] on div "What is the shelf life?" at bounding box center [407, 172] width 383 height 36
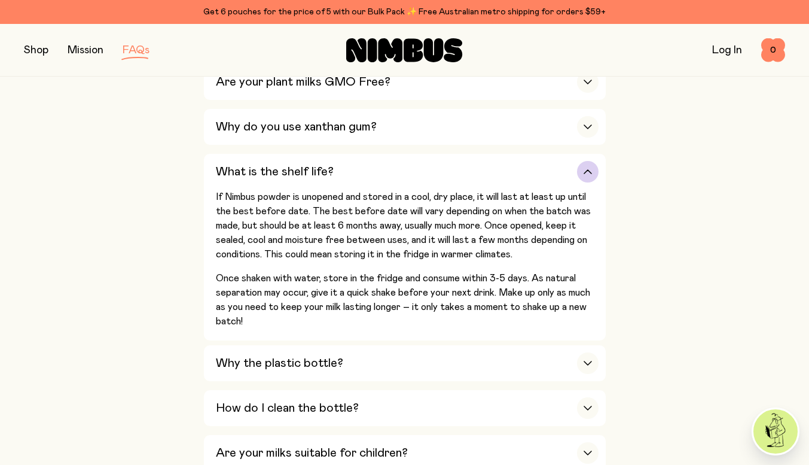
click at [421, 166] on div "What is the shelf life?" at bounding box center [407, 172] width 383 height 36
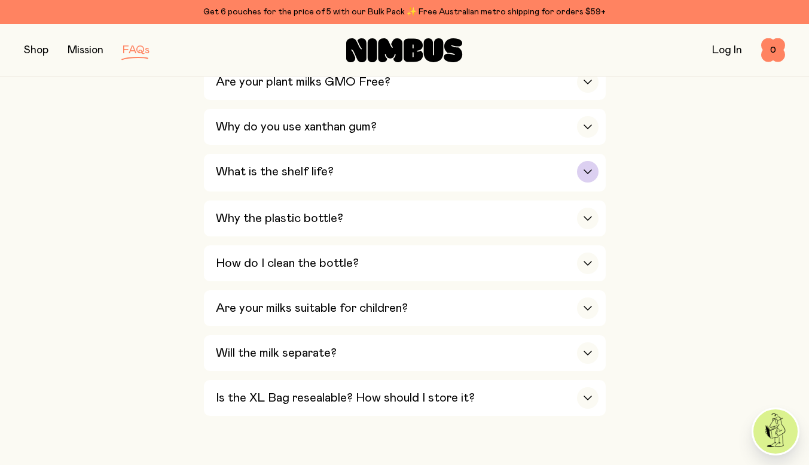
click at [421, 166] on div "What is the shelf life?" at bounding box center [407, 172] width 383 height 36
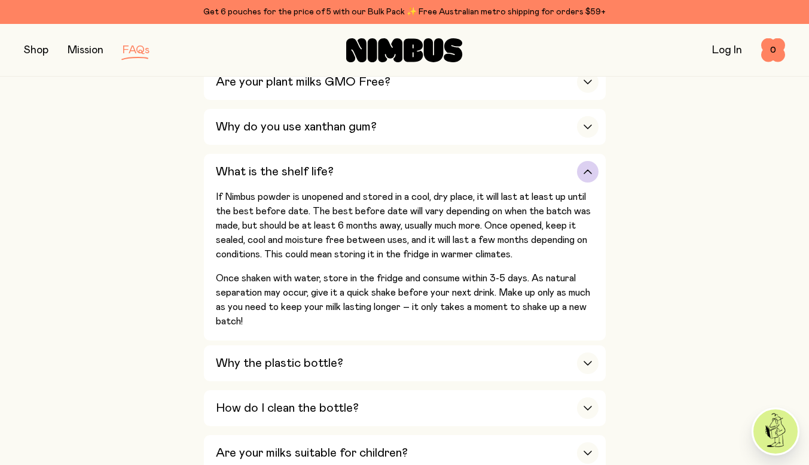
click at [421, 166] on div "What is the shelf life?" at bounding box center [407, 172] width 383 height 36
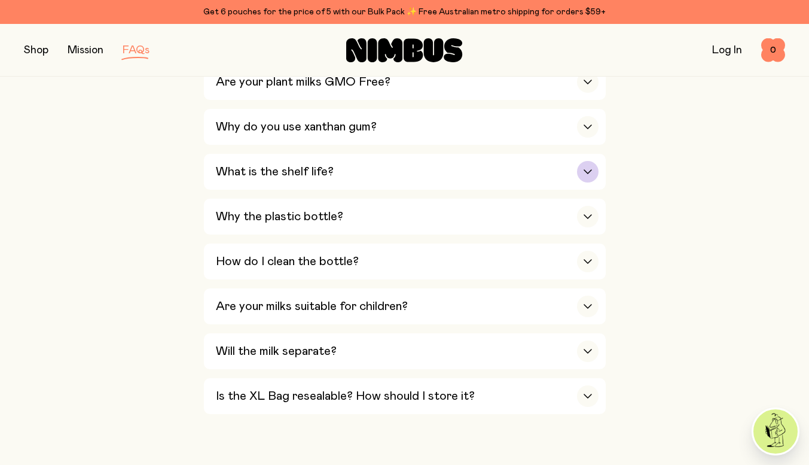
scroll to position [849, 0]
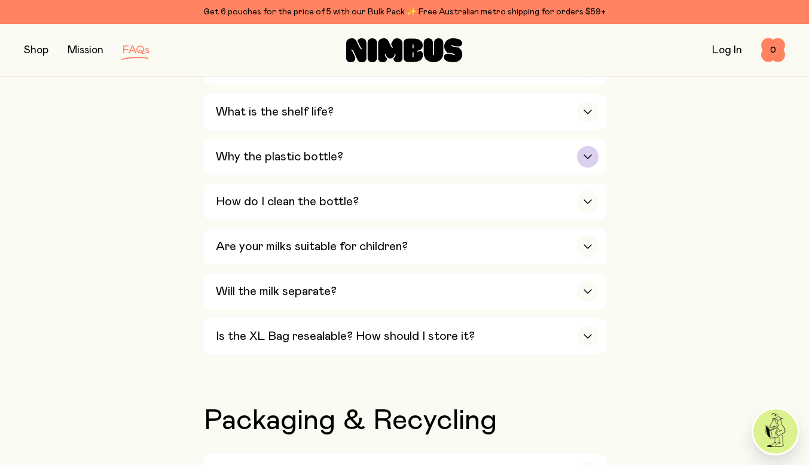
click at [421, 154] on div "Why the plastic bottle?" at bounding box center [407, 157] width 383 height 36
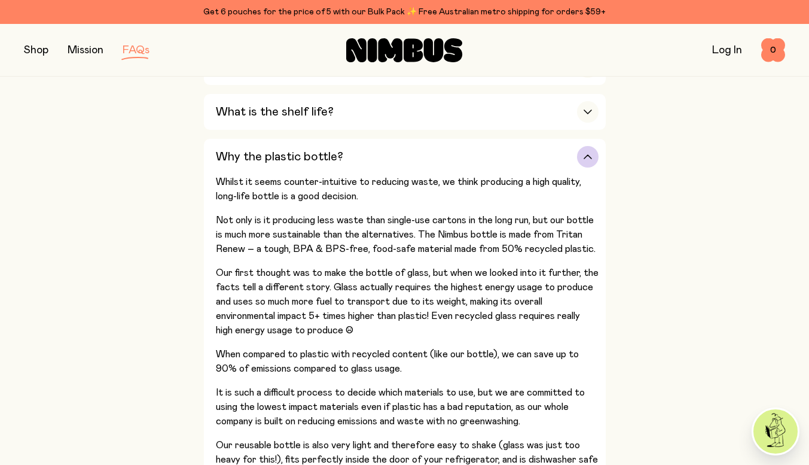
click at [419, 151] on div "Why the plastic bottle?" at bounding box center [407, 157] width 383 height 36
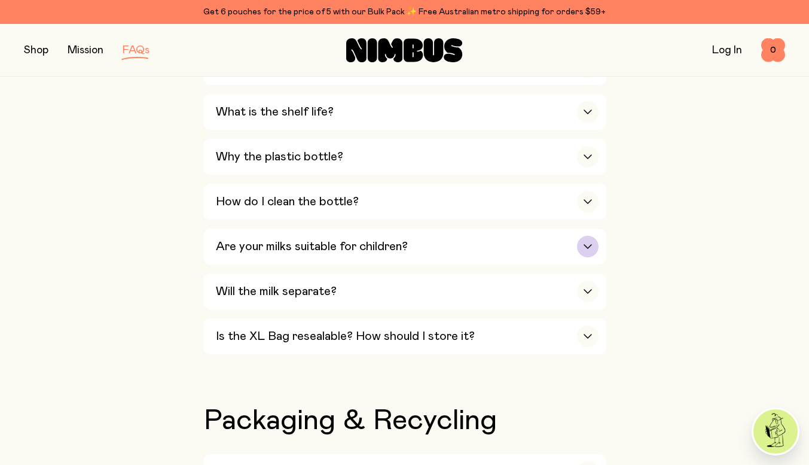
click at [487, 244] on div "Are your milks suitable for children?" at bounding box center [407, 247] width 383 height 36
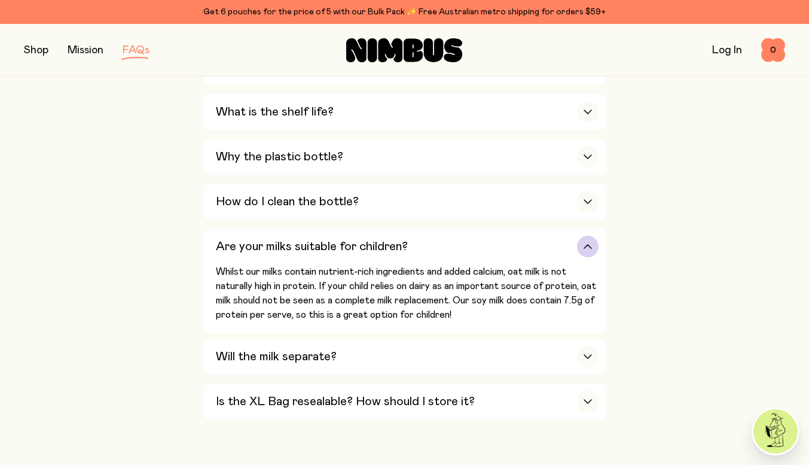
click at [491, 237] on div "Are your milks suitable for children?" at bounding box center [407, 247] width 383 height 36
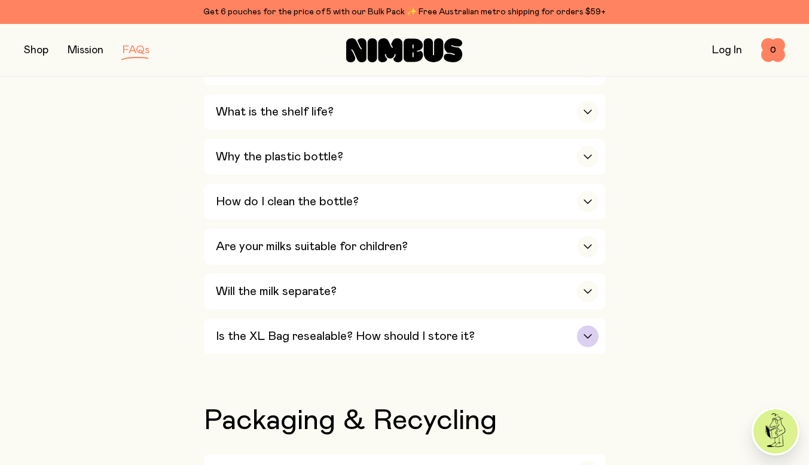
scroll to position [909, 0]
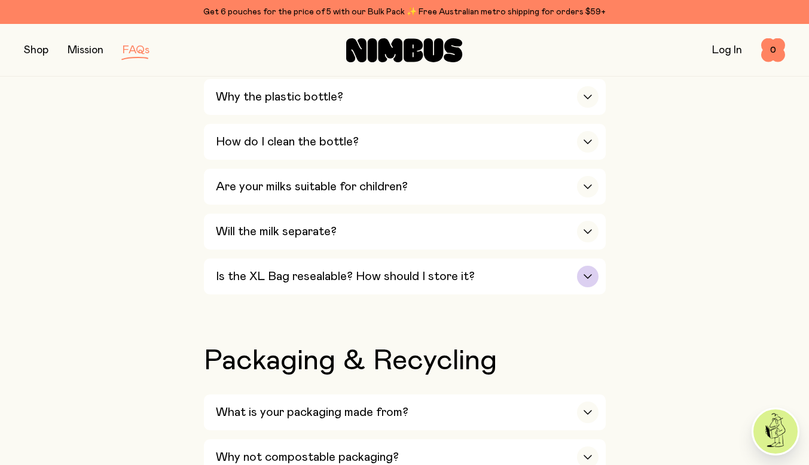
click at [489, 261] on div "Is the XL Bag resealable? How should I store it?" at bounding box center [407, 276] width 383 height 36
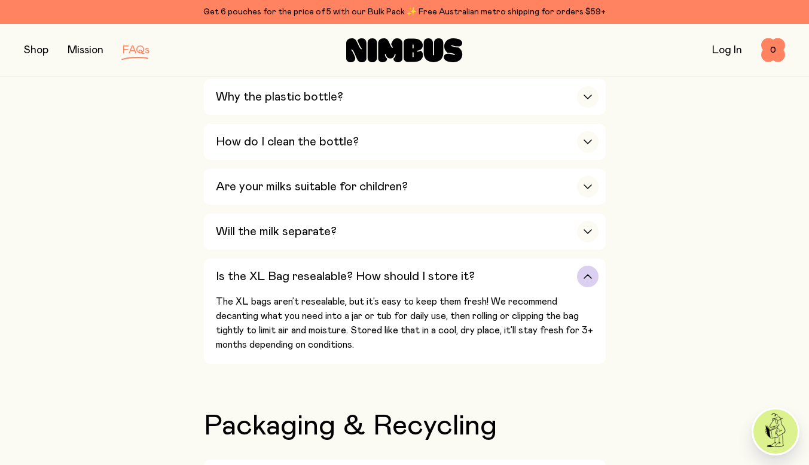
click at [486, 264] on div "Is the XL Bag resealable? How should I store it?" at bounding box center [407, 276] width 383 height 36
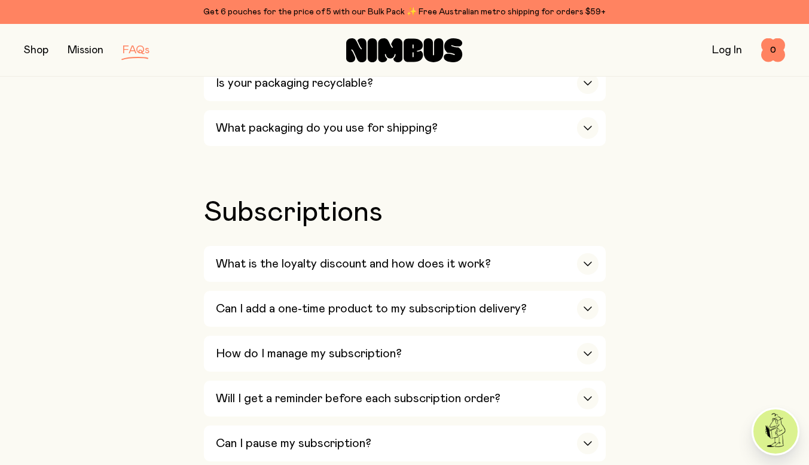
scroll to position [1387, 0]
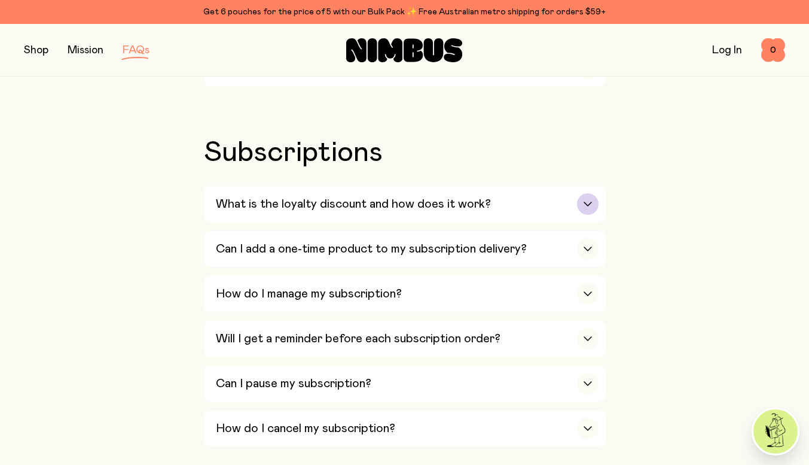
click at [302, 197] on h3 "What is the loyalty discount and how does it work?" at bounding box center [353, 204] width 275 height 14
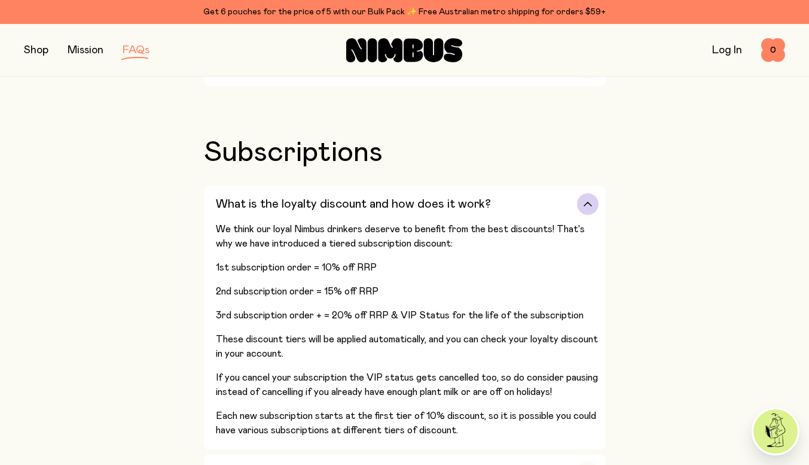
scroll to position [1447, 0]
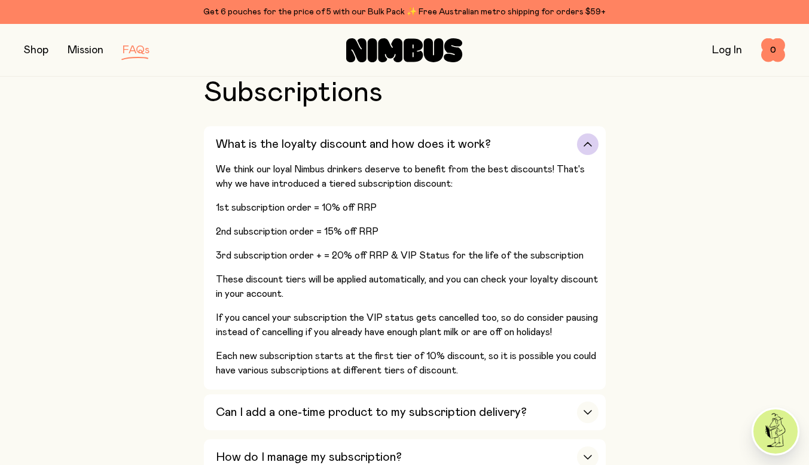
click at [304, 137] on h3 "What is the loyalty discount and how does it work?" at bounding box center [353, 144] width 275 height 14
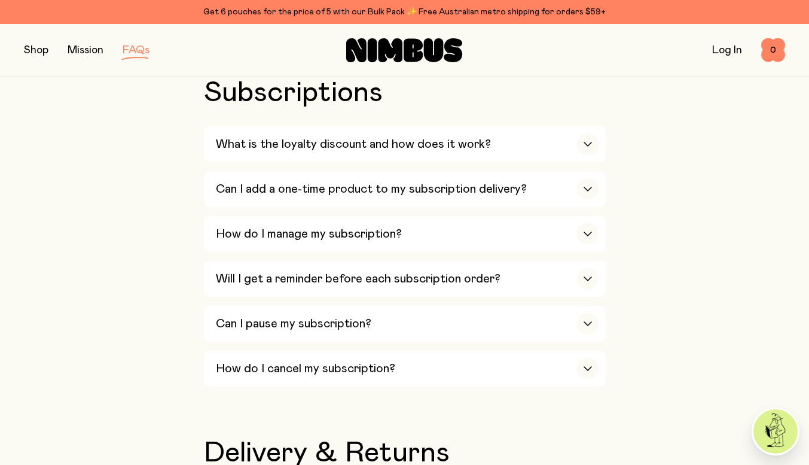
scroll to position [1507, 0]
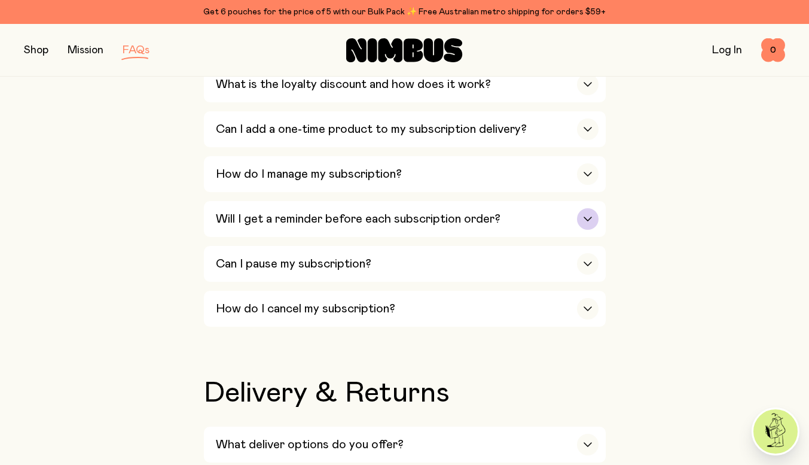
click at [227, 212] on h3 "Will I get a reminder before each subscription order?" at bounding box center [358, 219] width 285 height 14
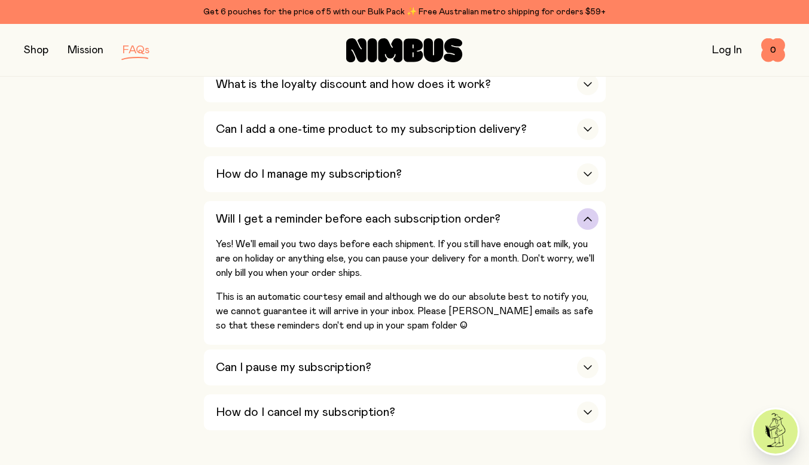
click at [237, 212] on h3 "Will I get a reminder before each subscription order?" at bounding box center [358, 219] width 285 height 14
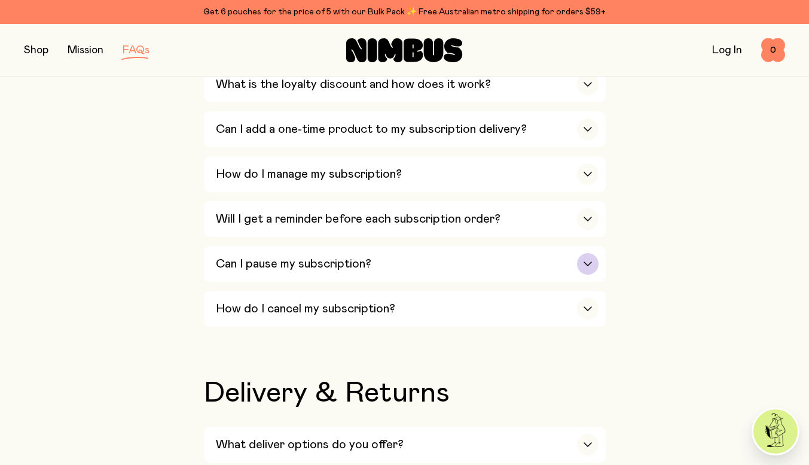
click at [218, 257] on h3 "Can I pause my subscription?" at bounding box center [294, 264] width 156 height 14
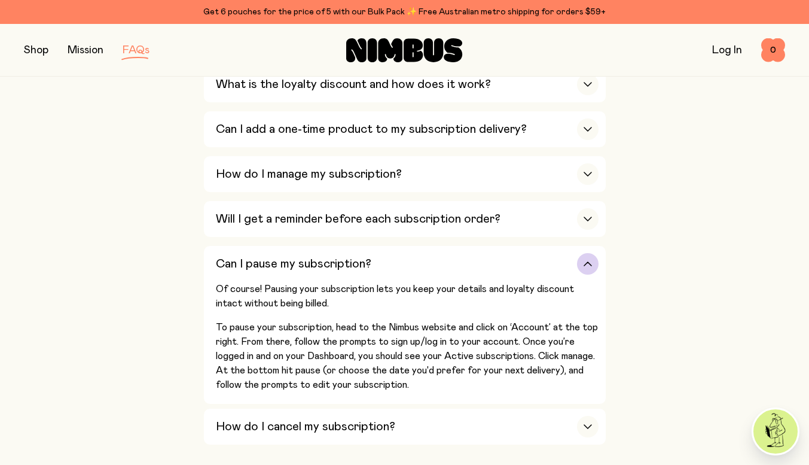
click at [220, 257] on h3 "Can I pause my subscription?" at bounding box center [294, 264] width 156 height 14
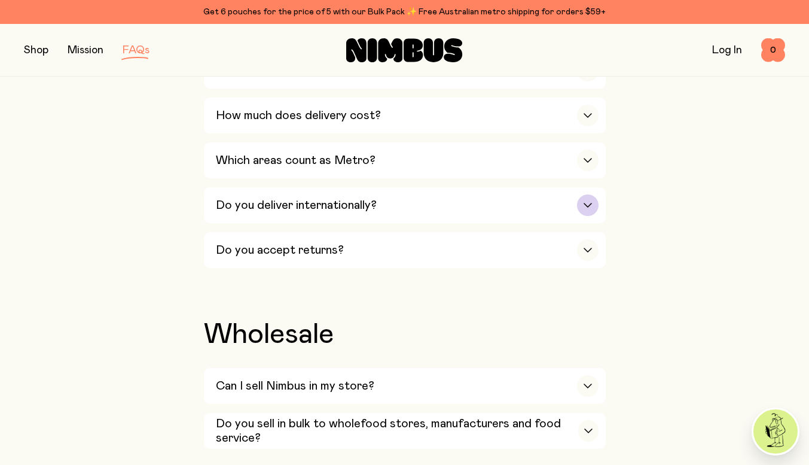
scroll to position [1986, 0]
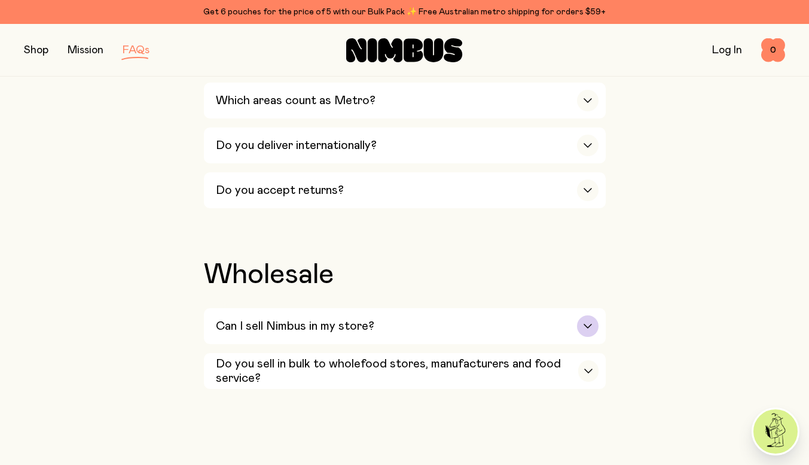
click at [288, 319] on h3 "Can I sell Nimbus in my store?" at bounding box center [295, 326] width 159 height 14
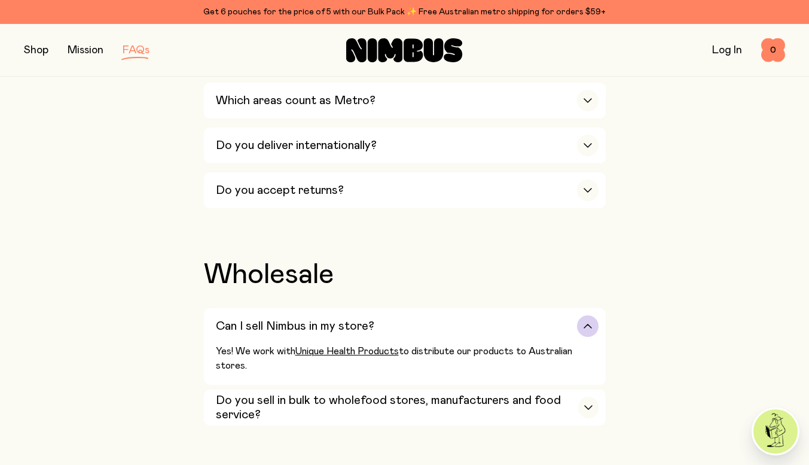
click at [288, 319] on h3 "Can I sell Nimbus in my store?" at bounding box center [295, 326] width 159 height 14
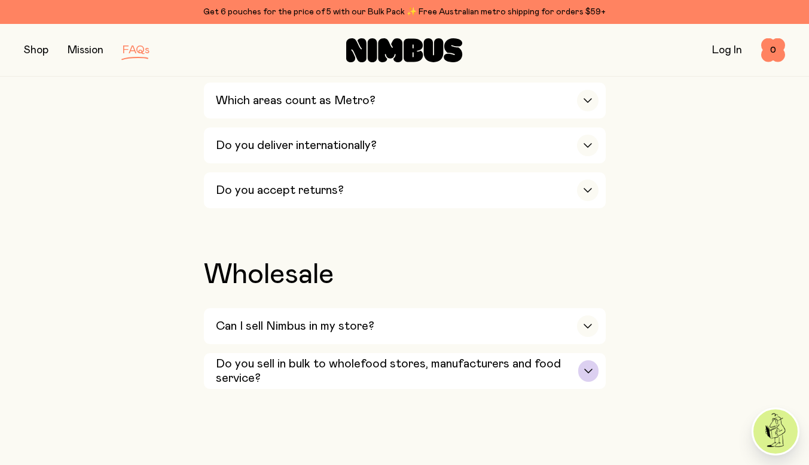
click at [361, 357] on h3 "Do you sell in bulk to wholefood stores, manufacturers and food service?" at bounding box center [397, 371] width 363 height 29
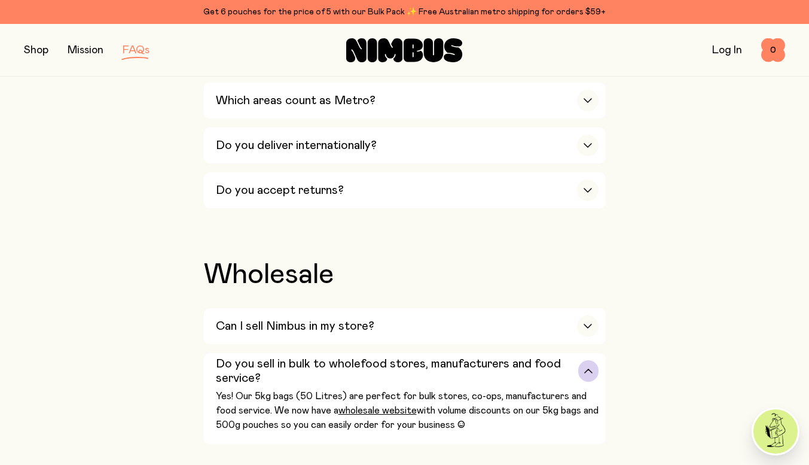
click at [374, 357] on h3 "Do you sell in bulk to wholefood stores, manufacturers and food service?" at bounding box center [397, 371] width 363 height 29
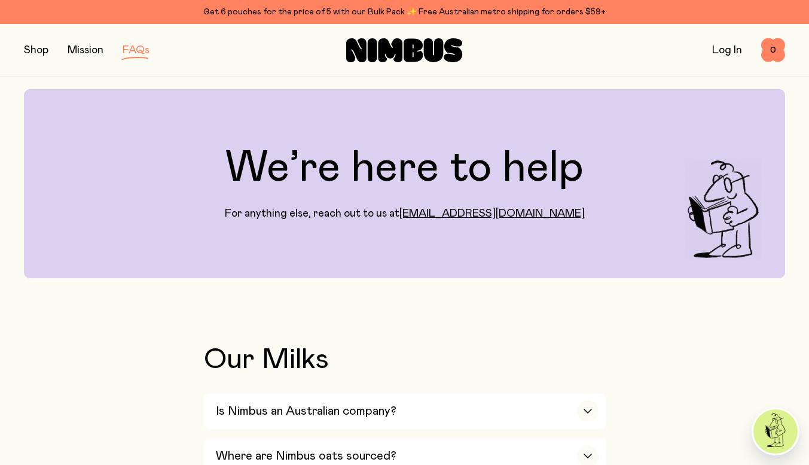
scroll to position [0, 0]
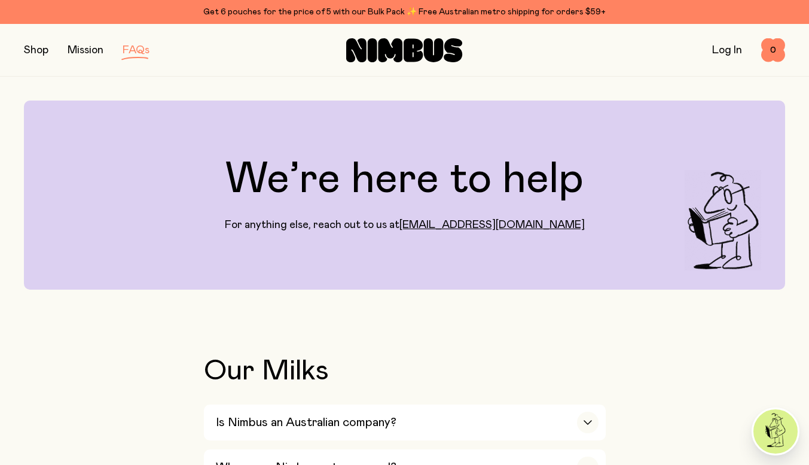
click at [74, 51] on link "Mission" at bounding box center [86, 50] width 36 height 11
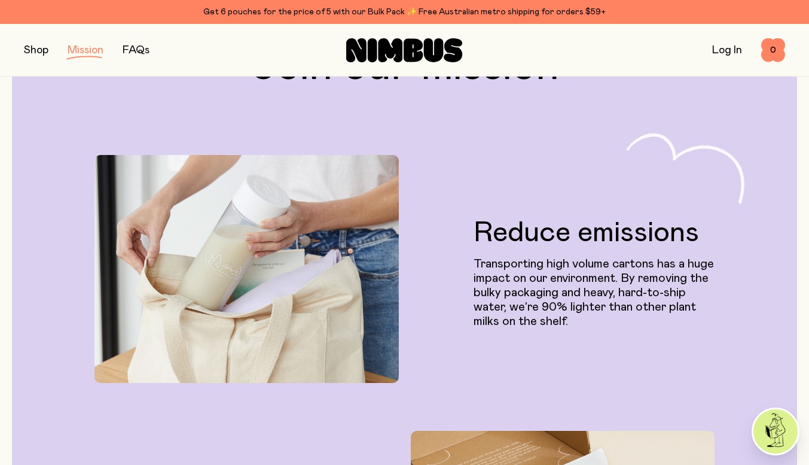
scroll to position [239, 0]
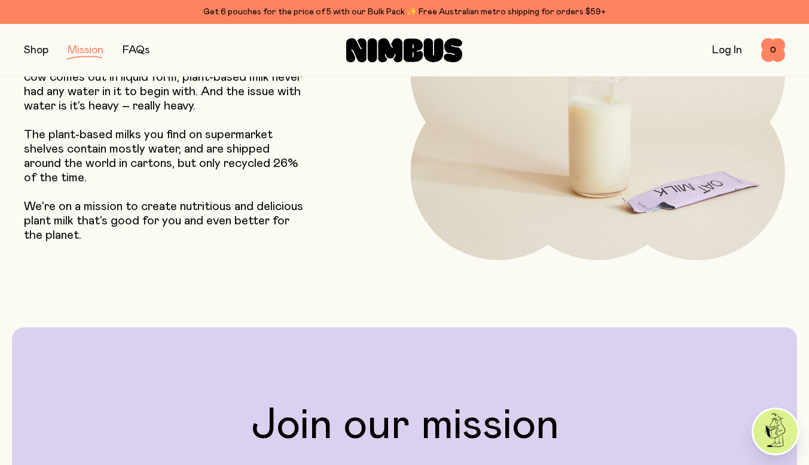
click at [41, 47] on button "button" at bounding box center [36, 50] width 25 height 17
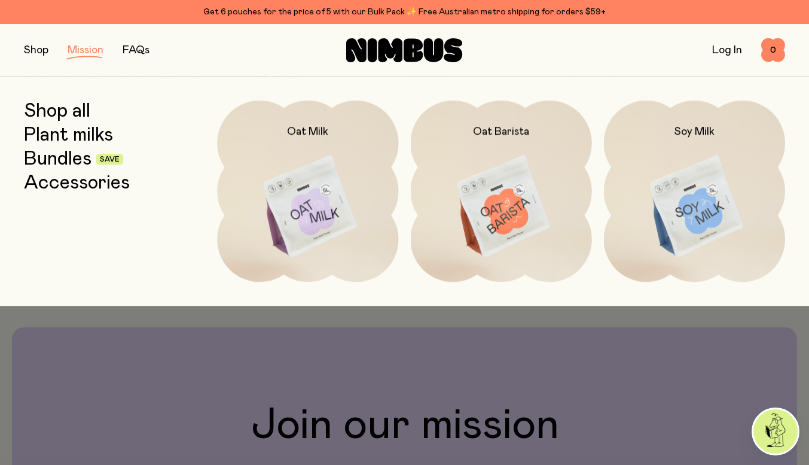
click at [37, 158] on link "Bundles" at bounding box center [58, 159] width 68 height 22
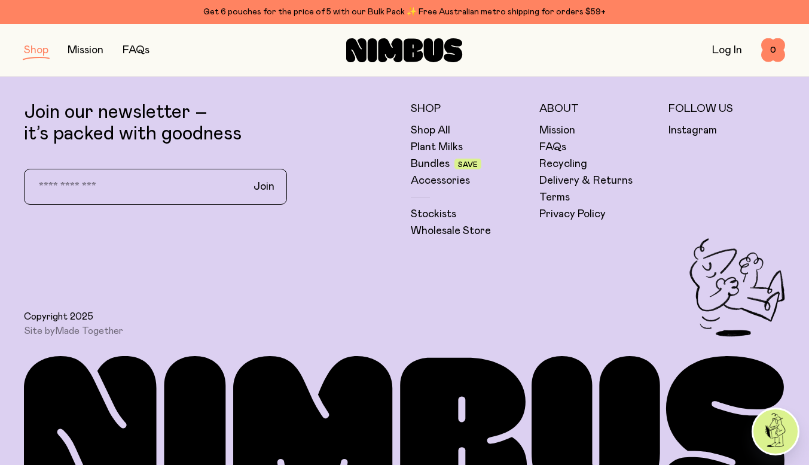
scroll to position [875, 0]
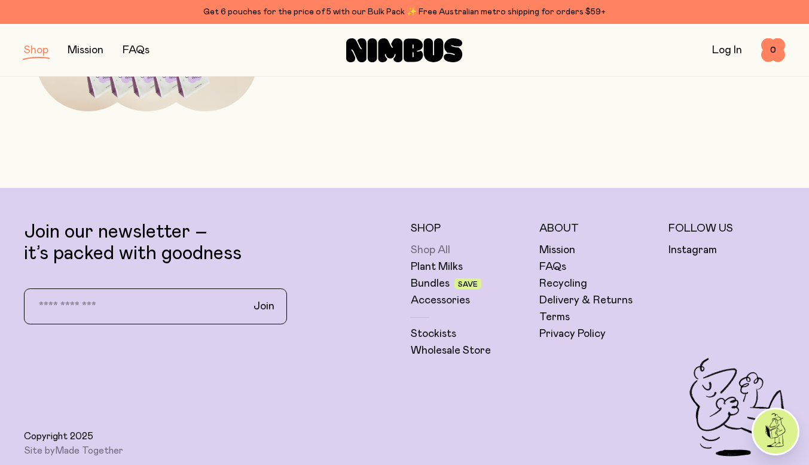
click at [422, 255] on link "Shop All" at bounding box center [430, 250] width 39 height 14
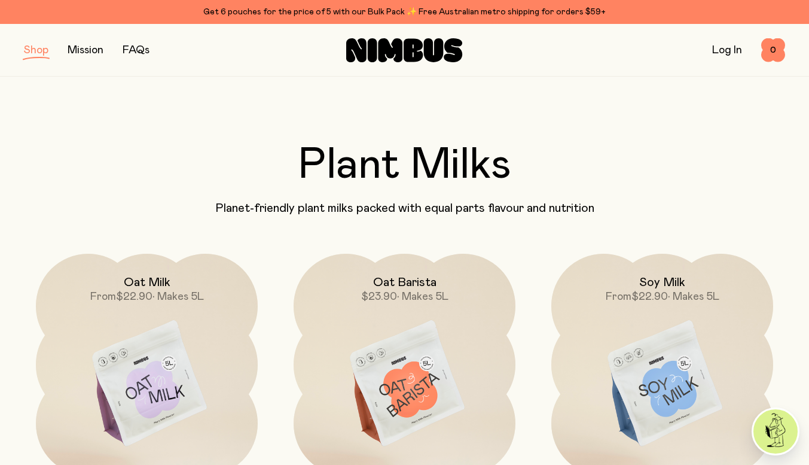
scroll to position [60, 0]
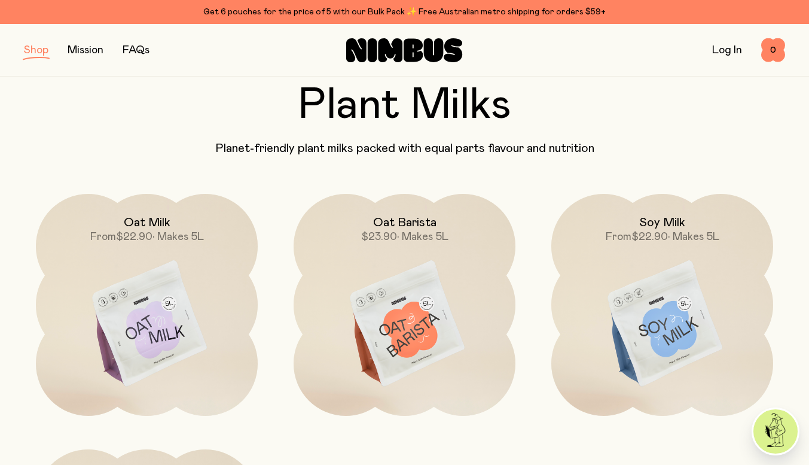
click at [707, 290] on img at bounding box center [663, 324] width 222 height 261
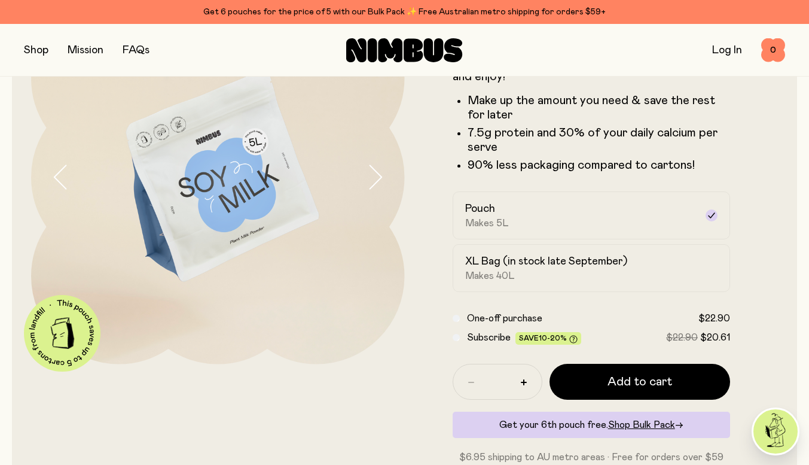
scroll to position [60, 0]
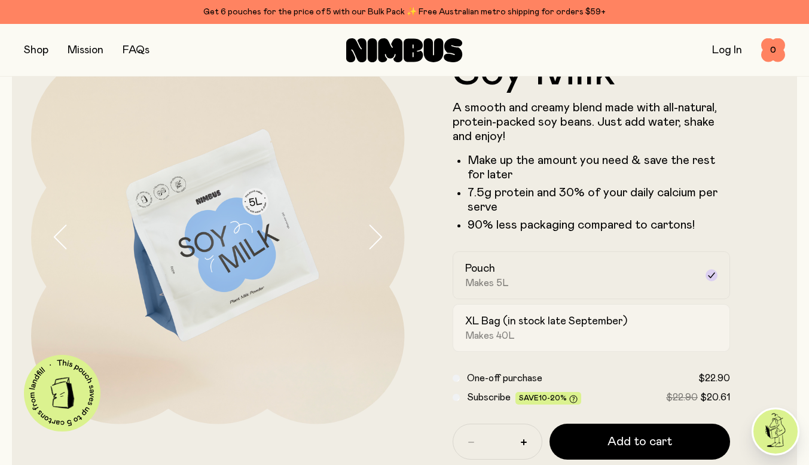
click at [510, 328] on div "XL Bag (in stock late September) Makes 40L" at bounding box center [581, 328] width 232 height 28
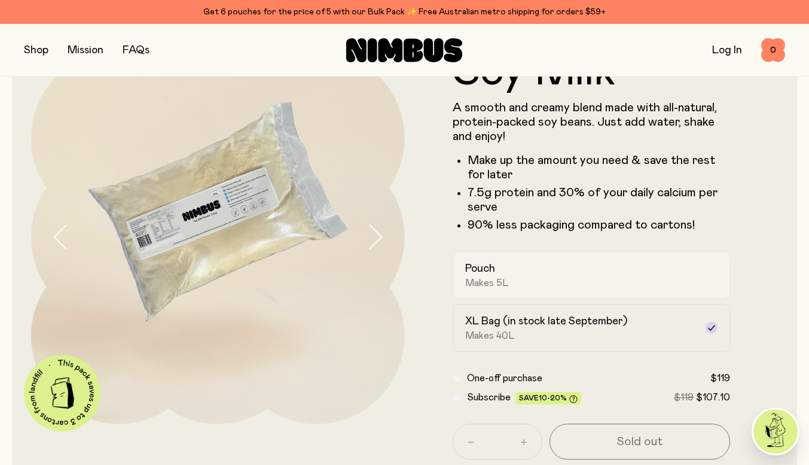
click at [513, 290] on label "Pouch Makes 5L" at bounding box center [592, 275] width 278 height 48
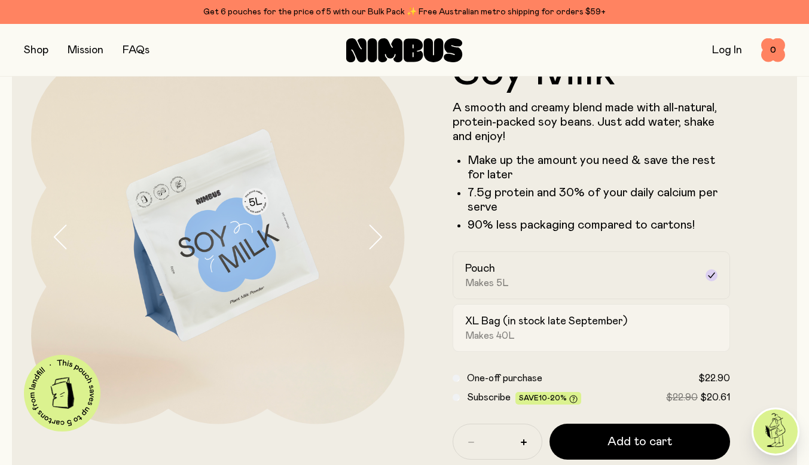
click at [516, 323] on h2 "XL Bag (in stock late September)" at bounding box center [546, 321] width 162 height 14
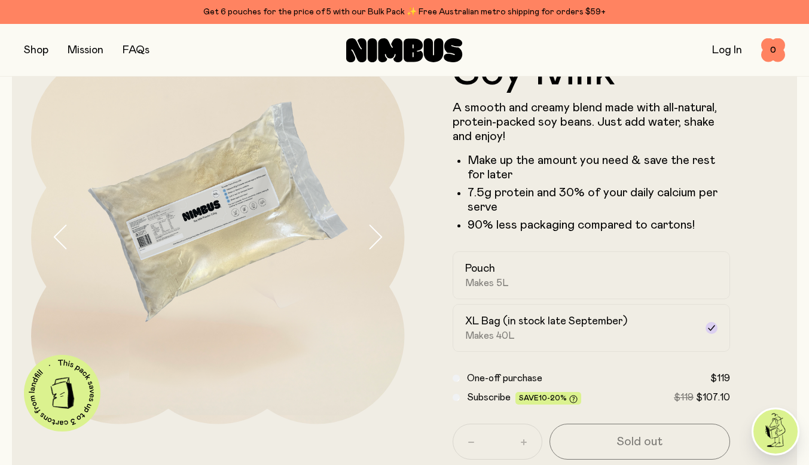
scroll to position [0, 0]
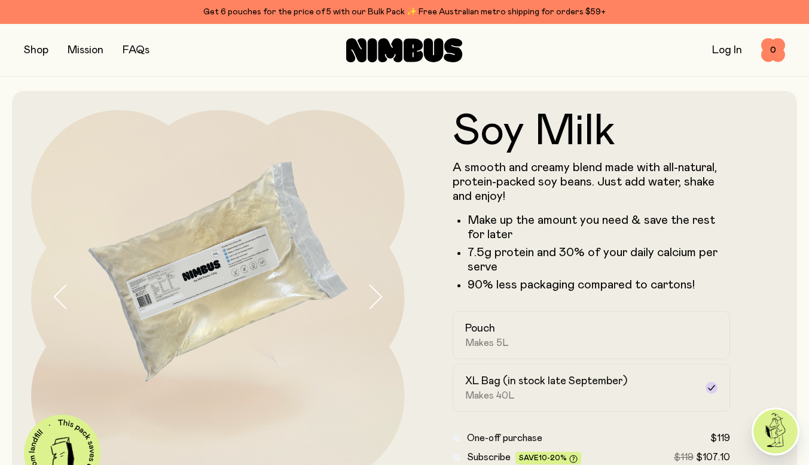
click at [35, 49] on button "button" at bounding box center [36, 50] width 25 height 17
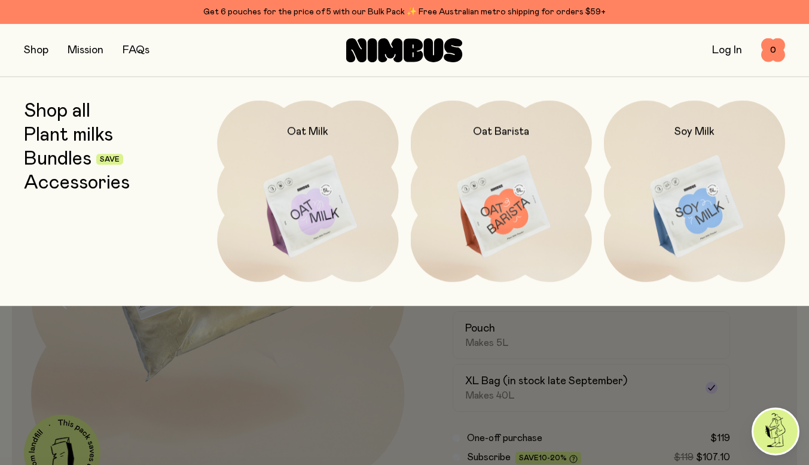
click at [41, 106] on link "Shop all" at bounding box center [57, 112] width 66 height 22
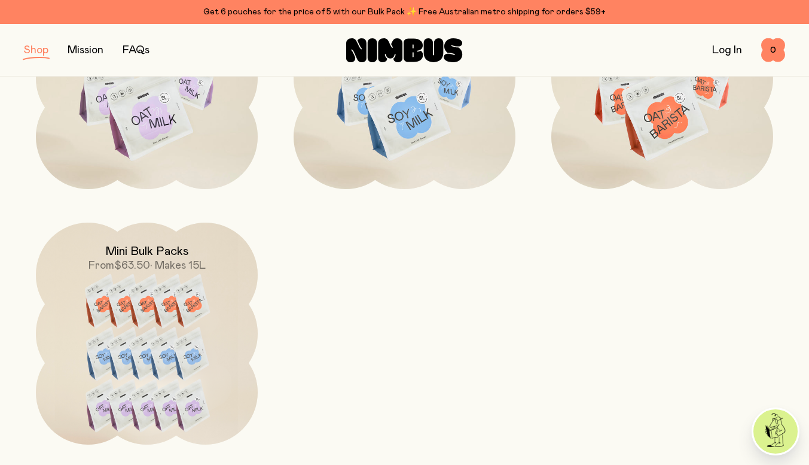
scroll to position [1017, 0]
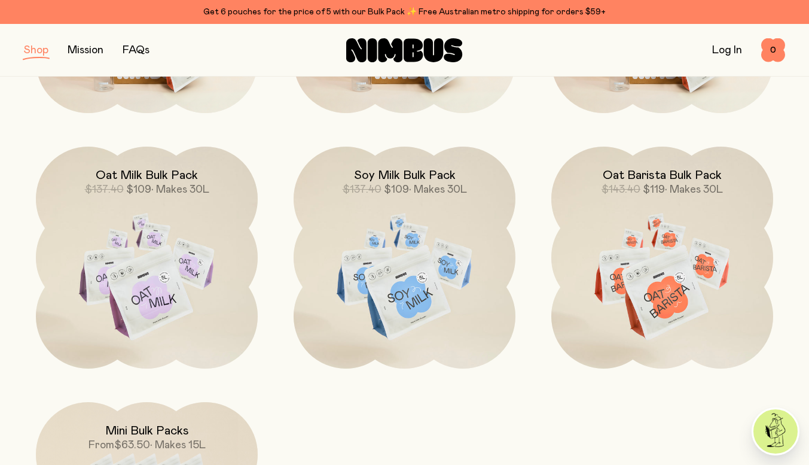
click at [395, 233] on img at bounding box center [405, 277] width 222 height 261
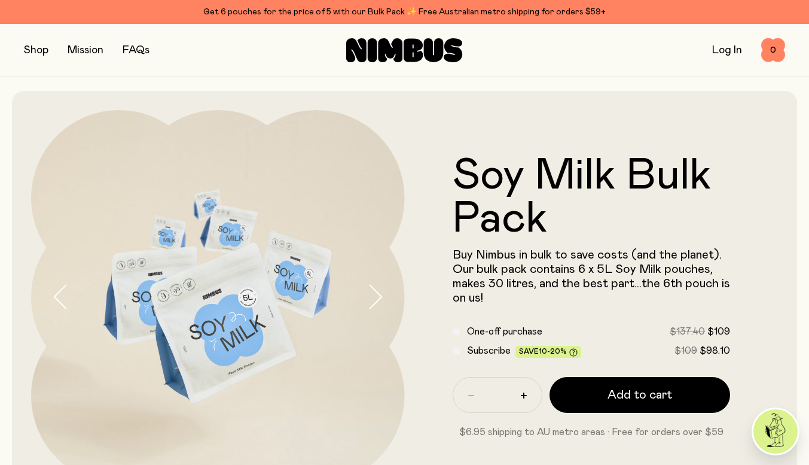
click at [39, 50] on button "button" at bounding box center [36, 50] width 25 height 17
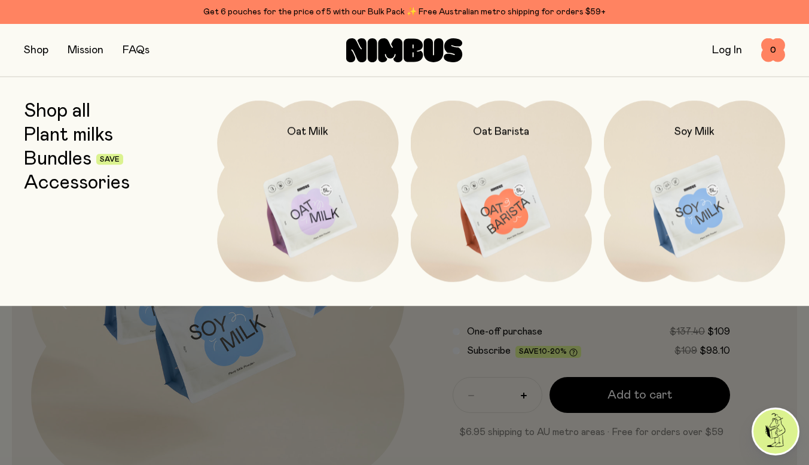
click at [774, 318] on div at bounding box center [404, 332] width 809 height 53
click at [0, 321] on div at bounding box center [404, 332] width 809 height 53
click at [753, 339] on div at bounding box center [404, 332] width 809 height 53
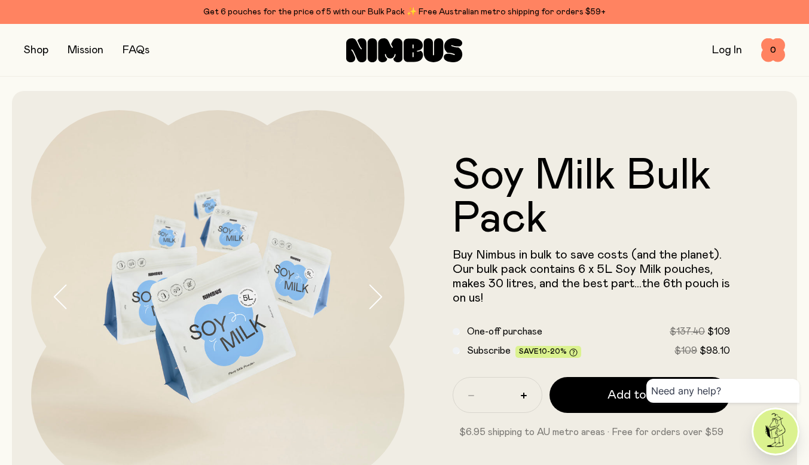
scroll to position [60, 0]
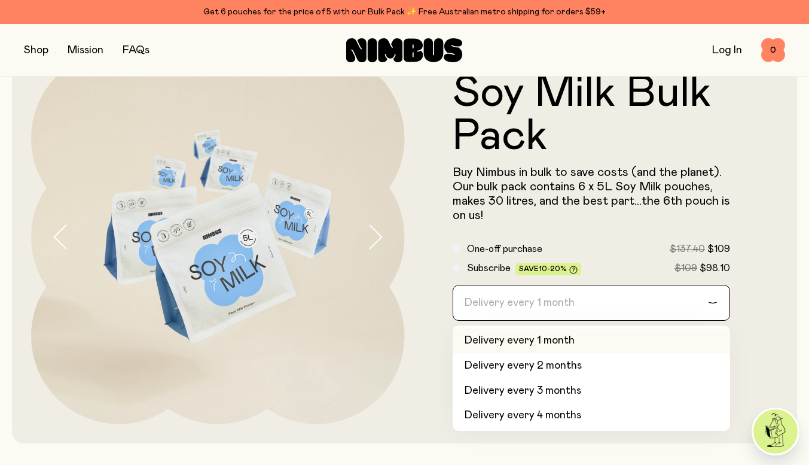
click at [613, 299] on input "Search for option" at bounding box center [584, 302] width 247 height 35
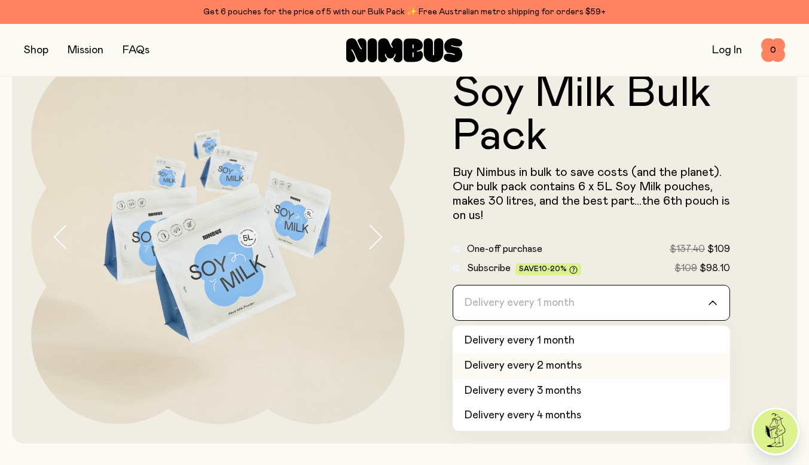
click at [609, 360] on li "Delivery every 2 months" at bounding box center [592, 366] width 278 height 25
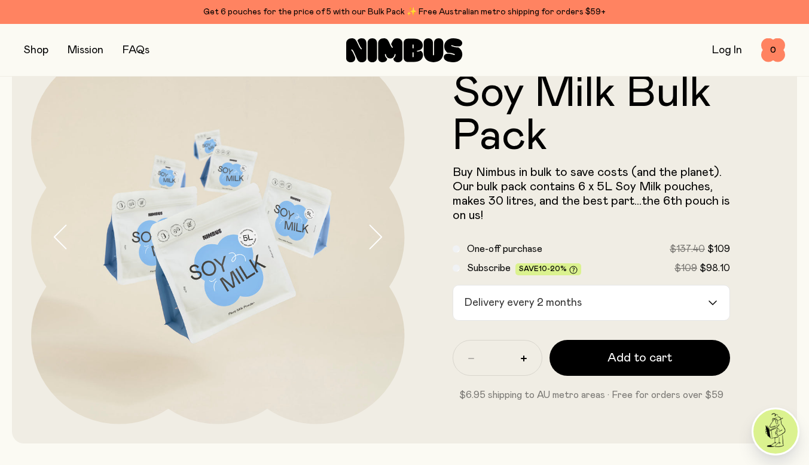
click at [773, 232] on form "Soy Milk Bulk Pack Buy Nimbus in bulk to save costs (and the planet). Our bulk …" at bounding box center [592, 237] width 374 height 330
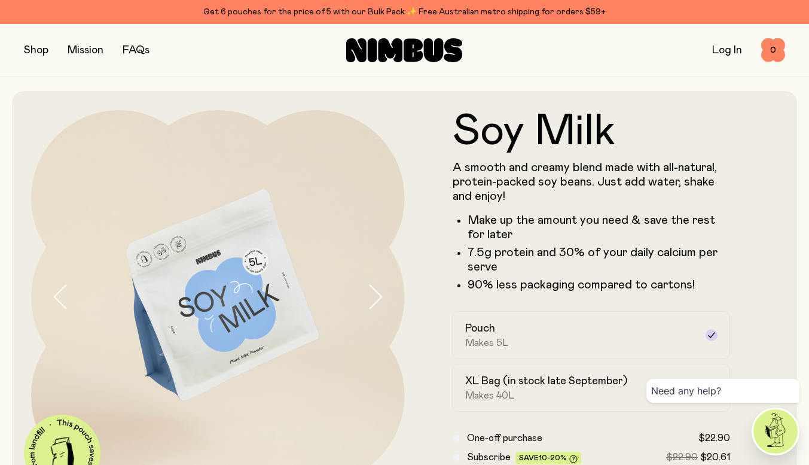
click at [136, 53] on link "FAQs" at bounding box center [136, 50] width 27 height 11
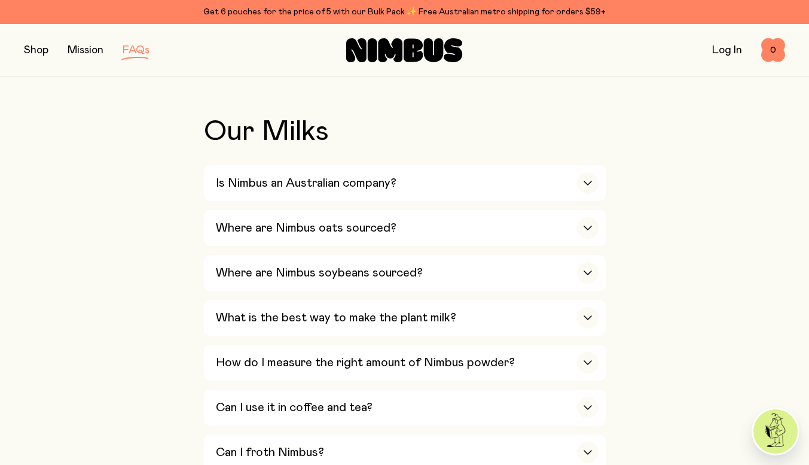
scroll to position [299, 0]
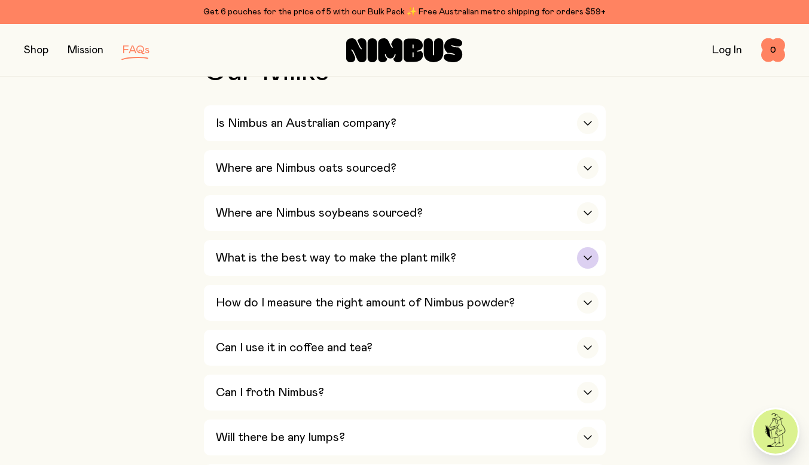
click at [300, 254] on h3 "What is the best way to make the plant milk?" at bounding box center [336, 258] width 240 height 14
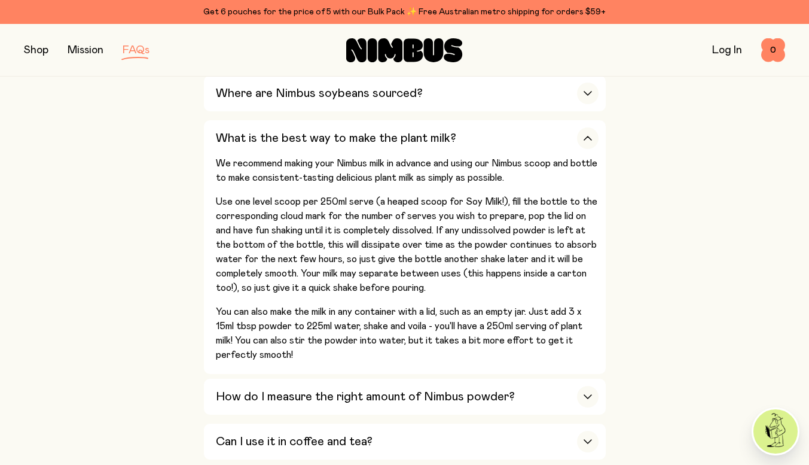
scroll to position [479, 0]
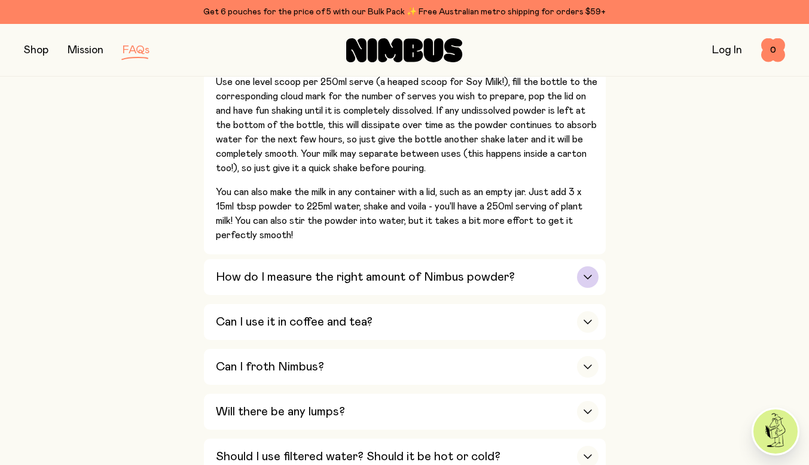
click at [251, 289] on div "How do I measure the right amount of Nimbus powder?" at bounding box center [407, 277] width 383 height 36
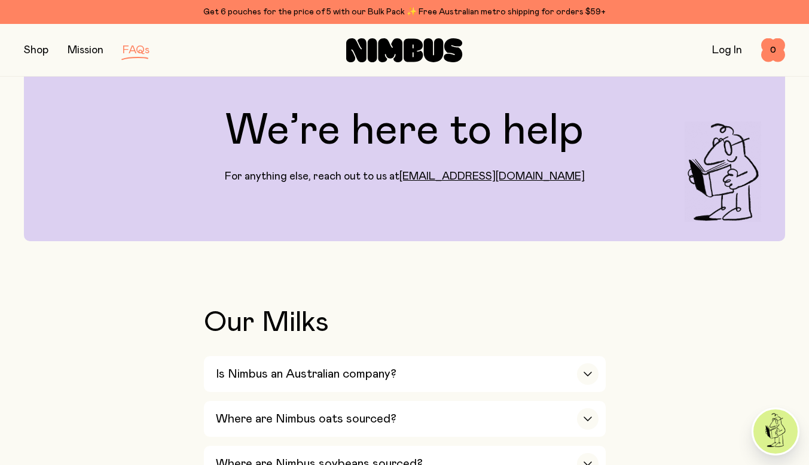
scroll to position [0, 0]
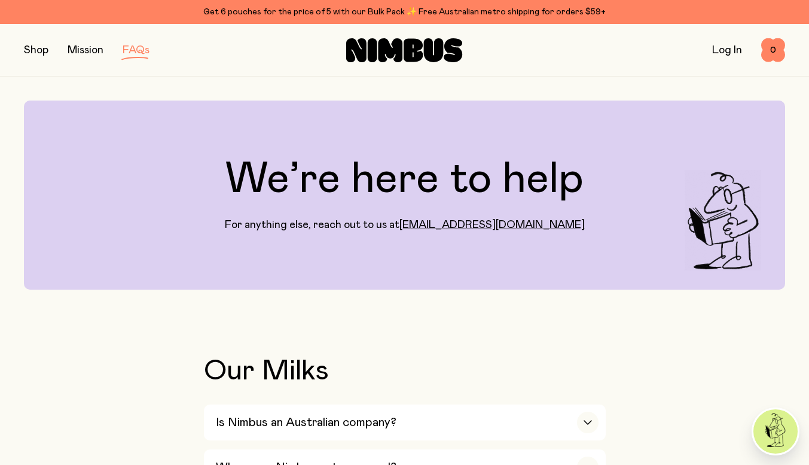
click at [29, 46] on button "button" at bounding box center [36, 50] width 25 height 17
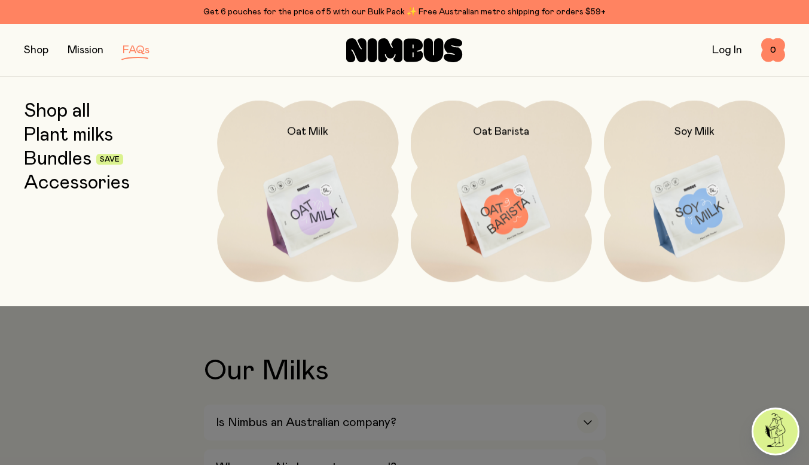
click at [52, 181] on link "Accessories" at bounding box center [77, 183] width 106 height 22
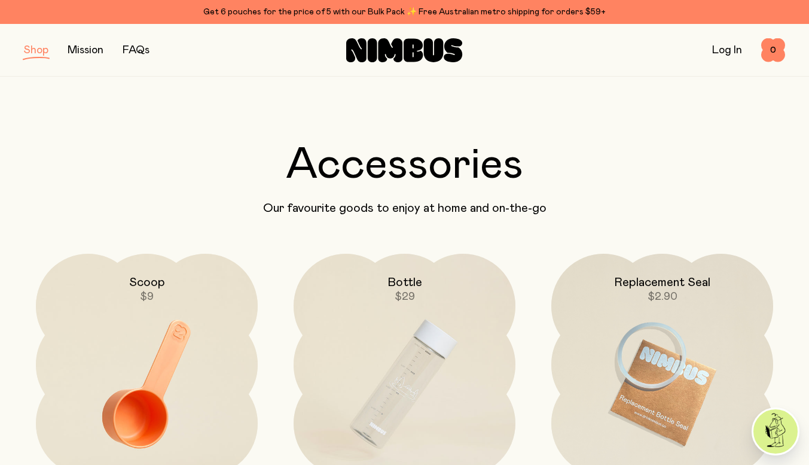
scroll to position [120, 0]
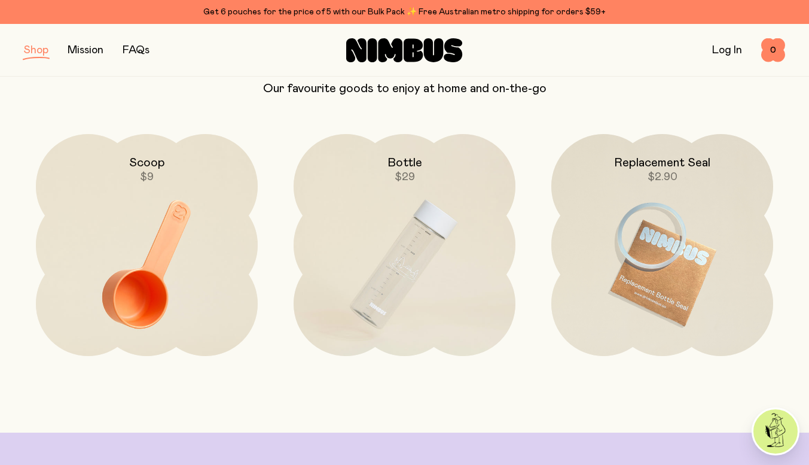
click at [143, 273] on img at bounding box center [147, 264] width 222 height 261
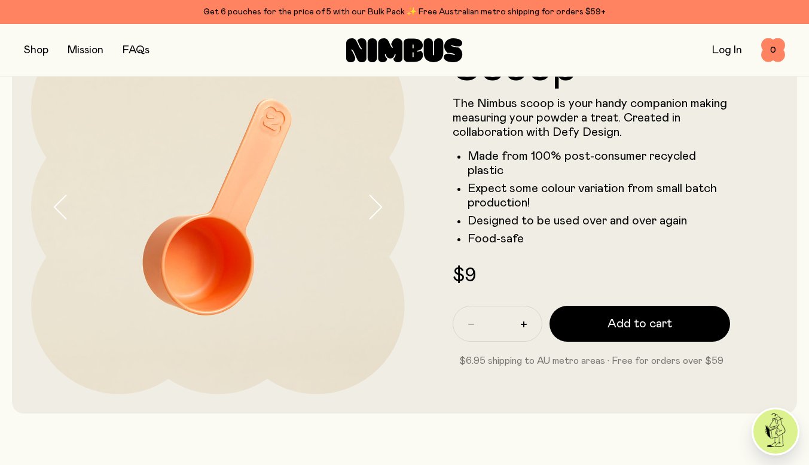
scroll to position [30, 0]
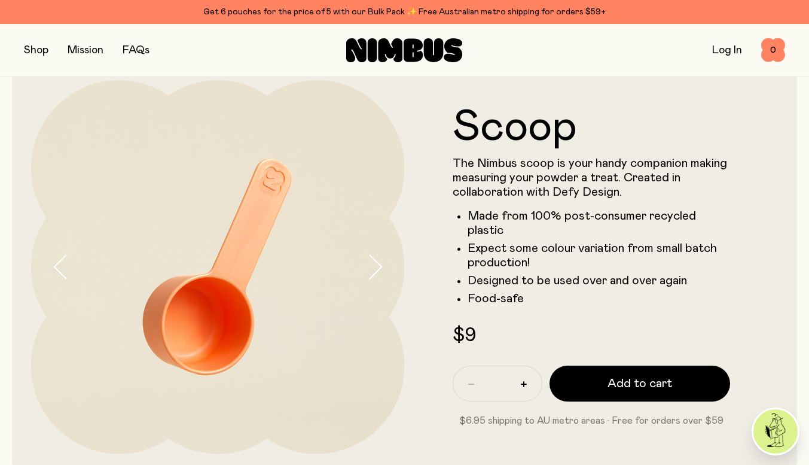
click at [380, 273] on icon "button" at bounding box center [375, 266] width 17 height 25
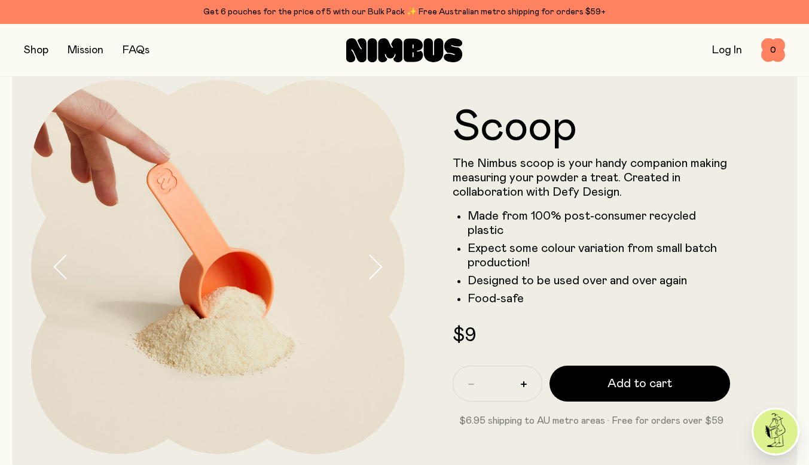
click at [380, 273] on icon "button" at bounding box center [375, 266] width 17 height 25
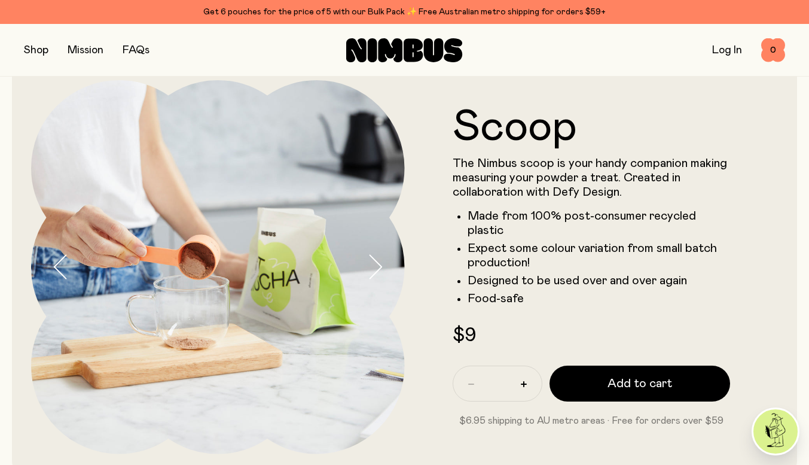
click at [380, 273] on icon "button" at bounding box center [375, 266] width 17 height 25
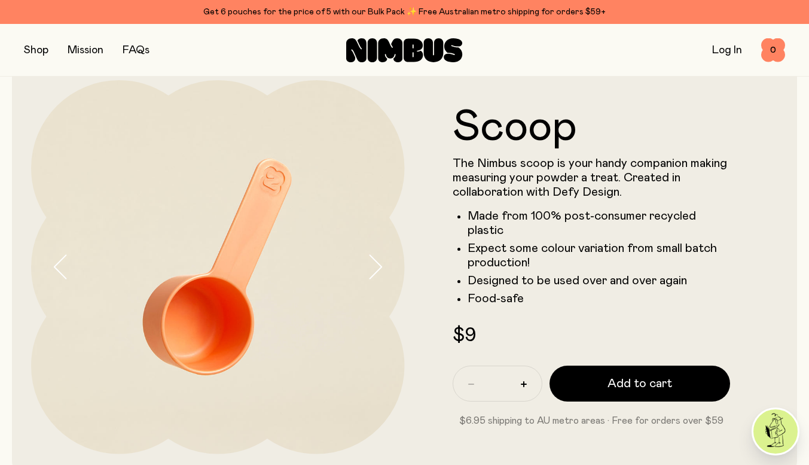
scroll to position [0, 0]
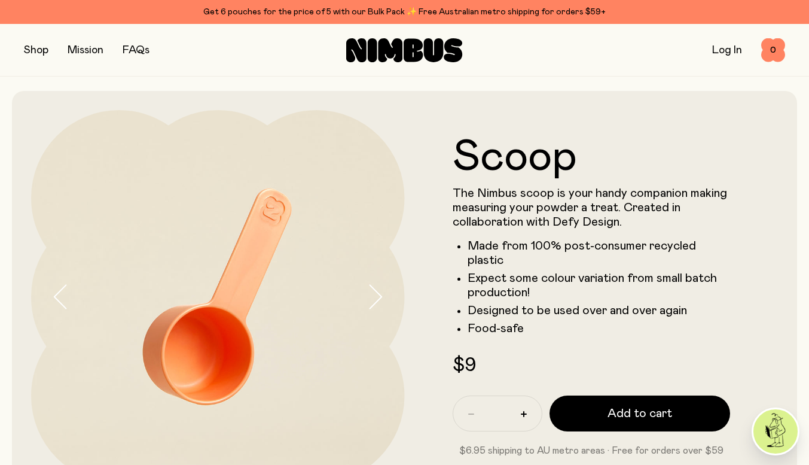
click at [33, 50] on button "button" at bounding box center [36, 50] width 25 height 17
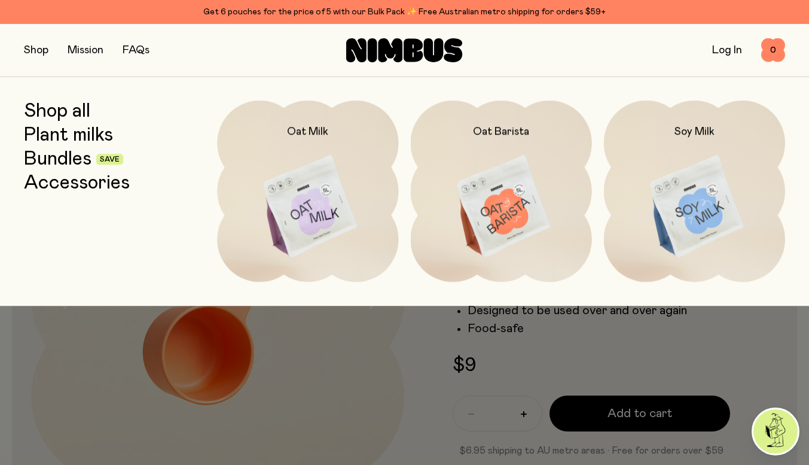
click at [698, 172] on img at bounding box center [694, 207] width 181 height 213
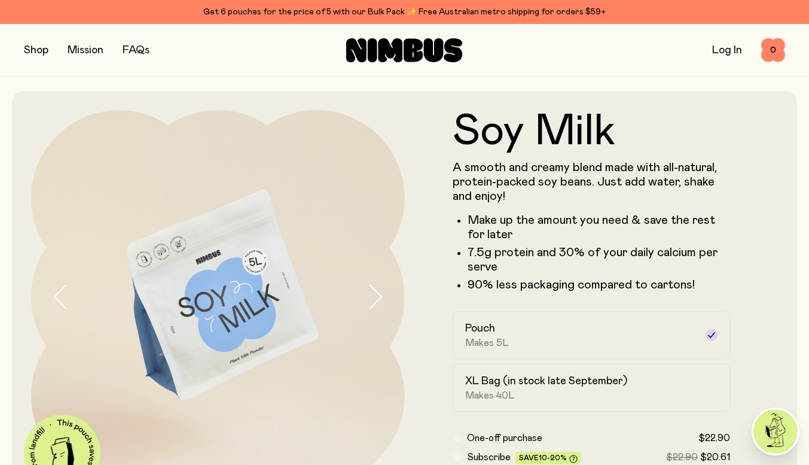
scroll to position [120, 0]
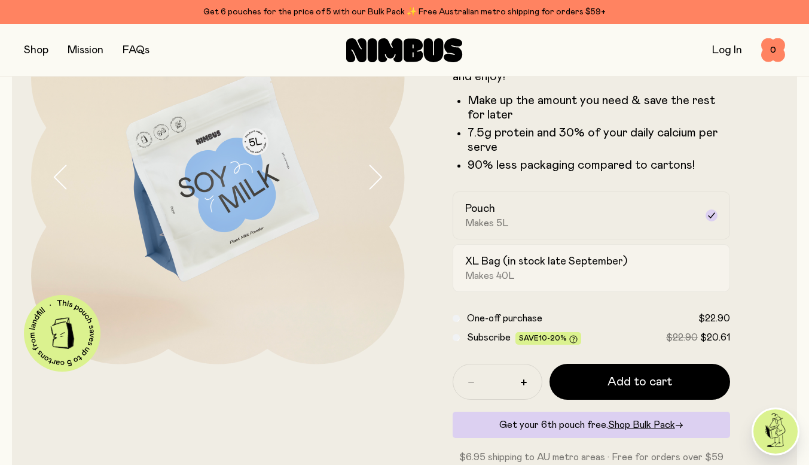
click at [646, 272] on div "XL Bag (in stock late September) Makes 40L" at bounding box center [581, 268] width 232 height 28
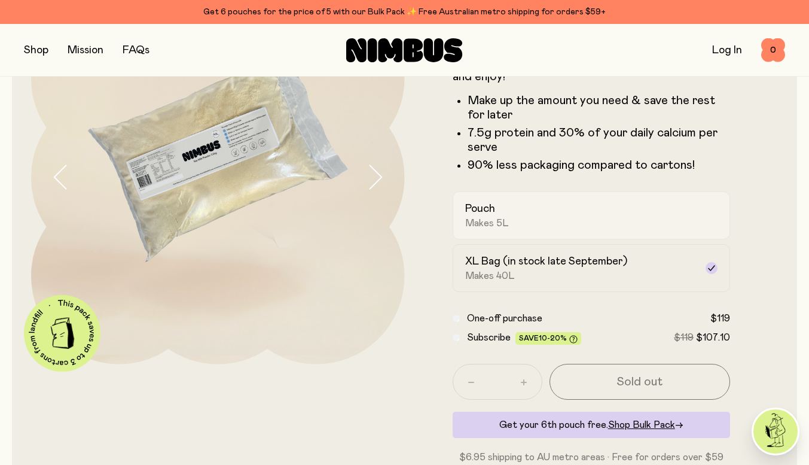
click at [605, 208] on div "Pouch Makes 5L" at bounding box center [581, 216] width 232 height 28
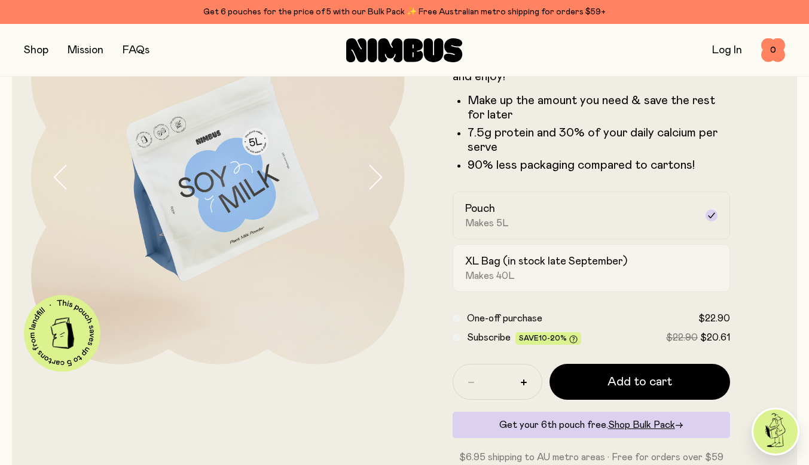
click at [565, 262] on h2 "XL Bag (in stock late September)" at bounding box center [546, 261] width 162 height 14
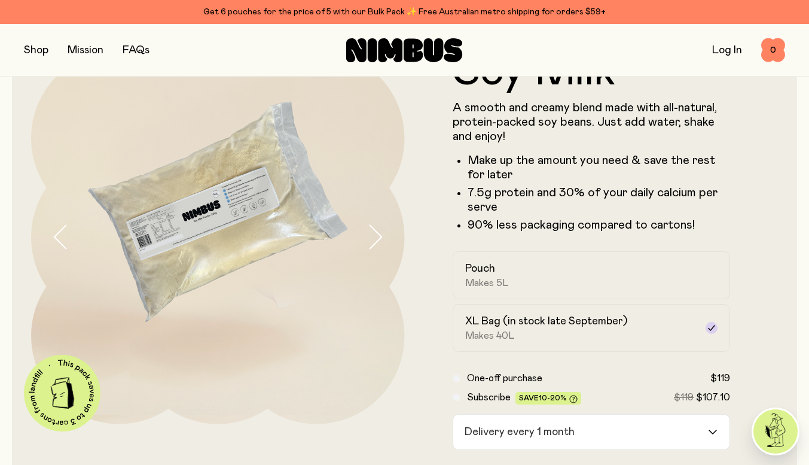
scroll to position [0, 0]
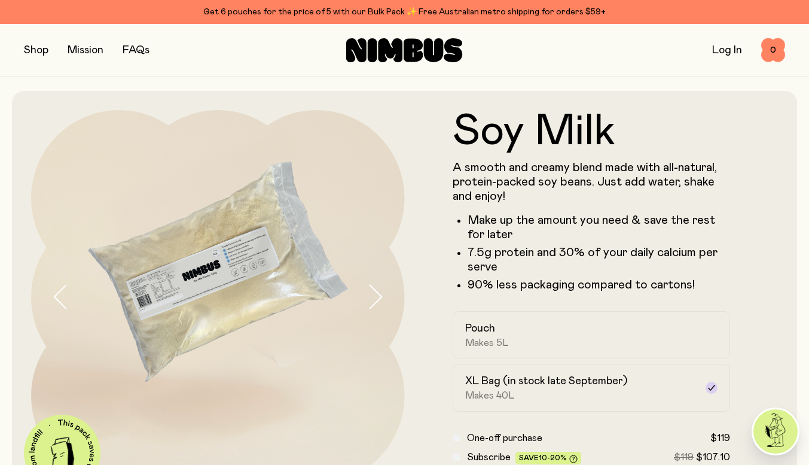
click at [483, 11] on div "Get 6 pouches for the price of 5 with our Bulk Pack ✨ Free Australian metro shi…" at bounding box center [405, 12] width 762 height 14
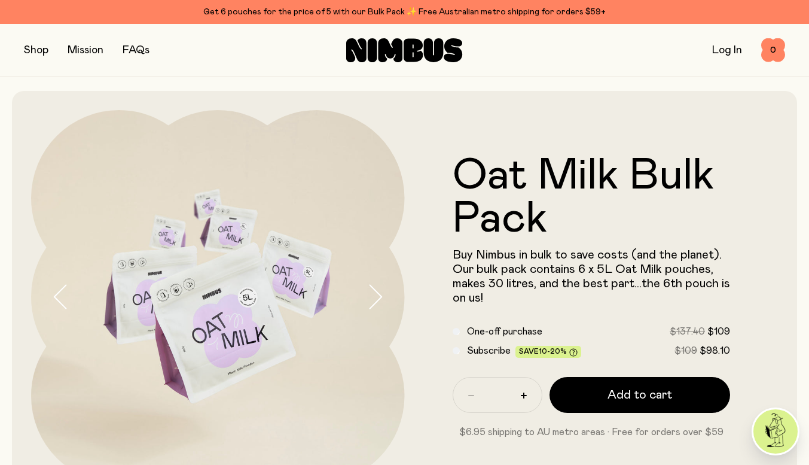
click at [26, 52] on button "button" at bounding box center [36, 50] width 25 height 17
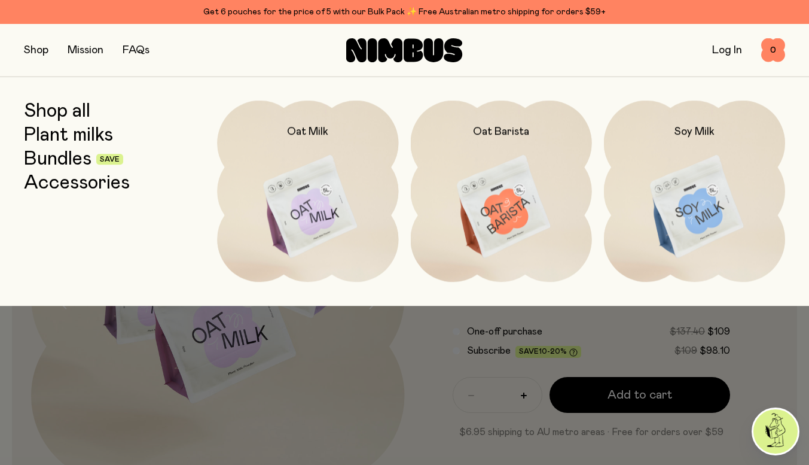
click at [638, 194] on img at bounding box center [694, 207] width 181 height 213
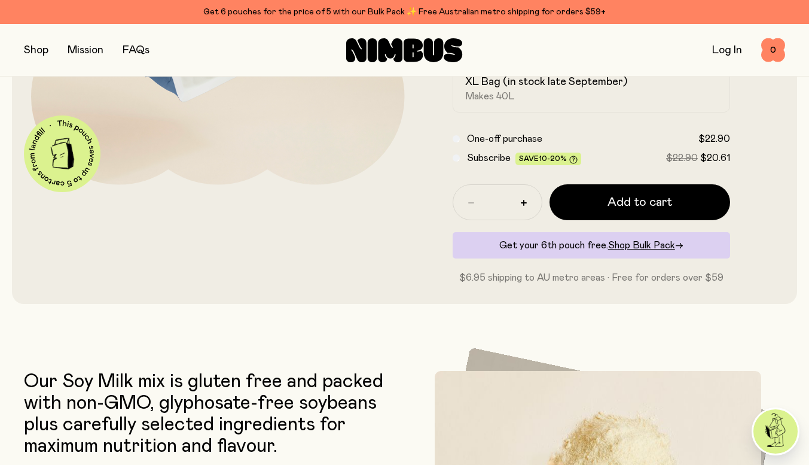
scroll to position [538, 0]
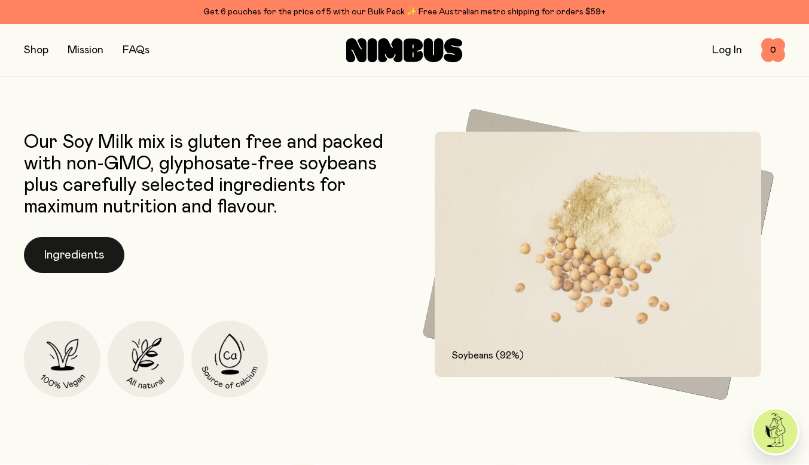
click at [59, 245] on button "Ingredients" at bounding box center [74, 255] width 101 height 36
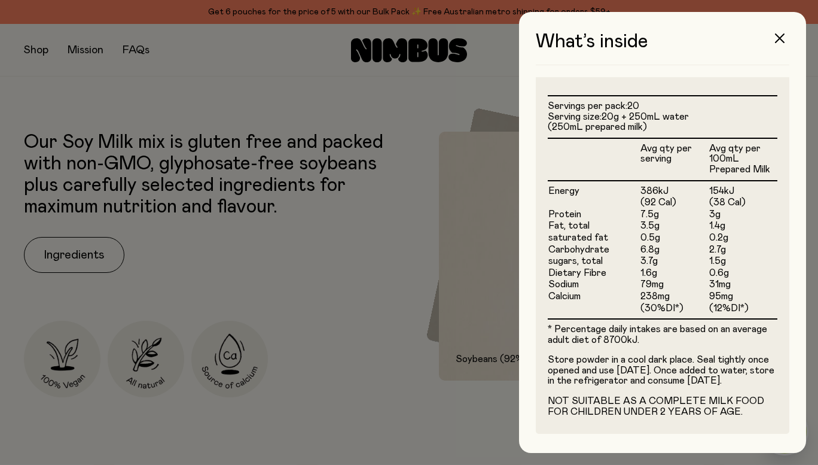
scroll to position [0, 0]
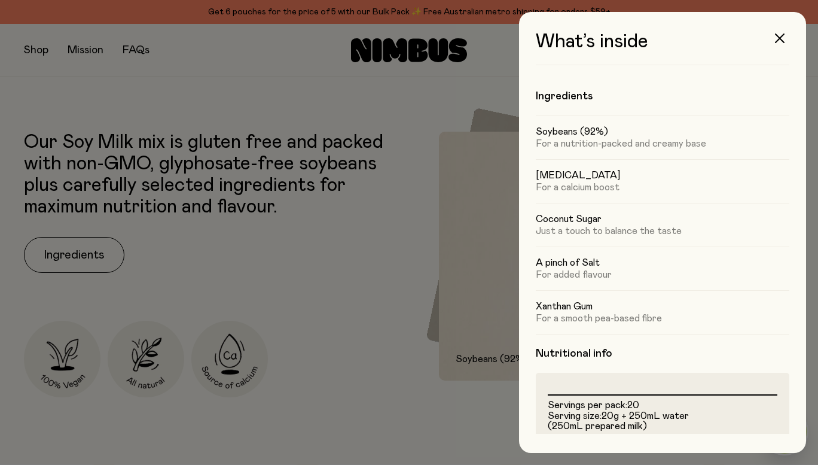
click at [434, 254] on div at bounding box center [409, 232] width 818 height 465
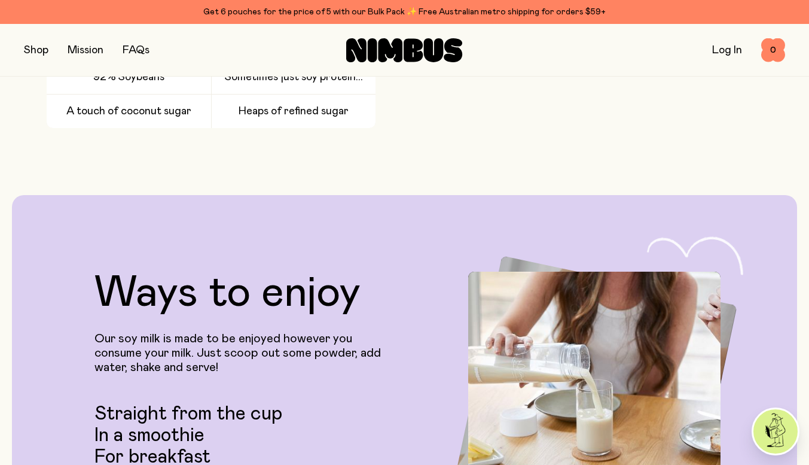
scroll to position [1753, 0]
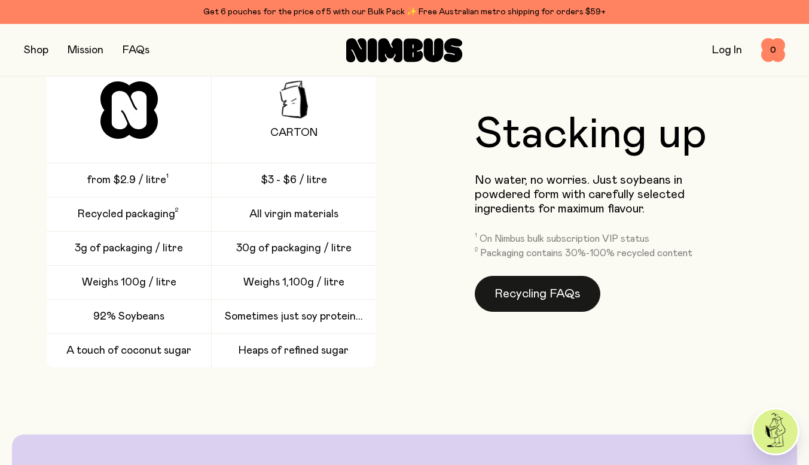
click at [544, 281] on link "Recycling FAQs" at bounding box center [538, 294] width 126 height 36
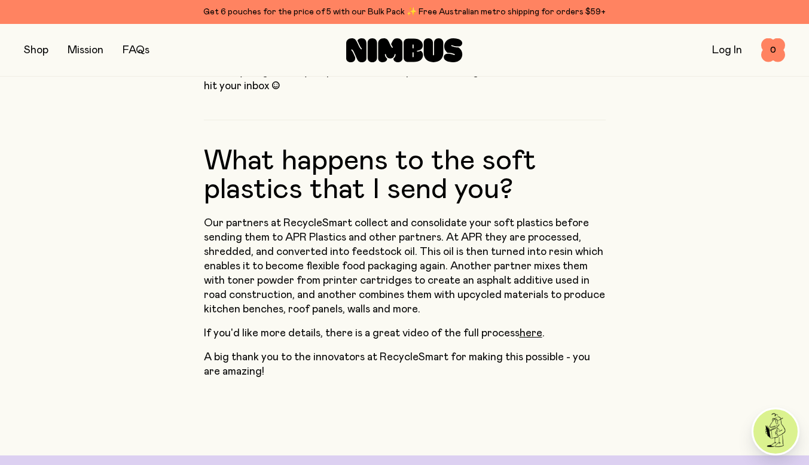
scroll to position [957, 0]
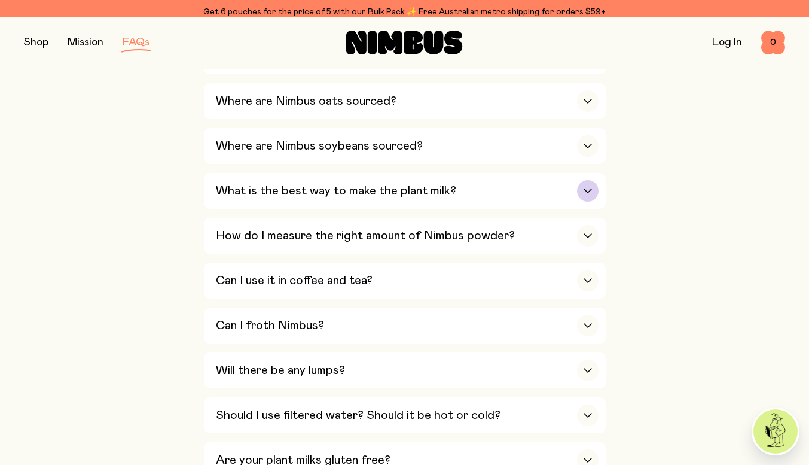
scroll to position [371, 0]
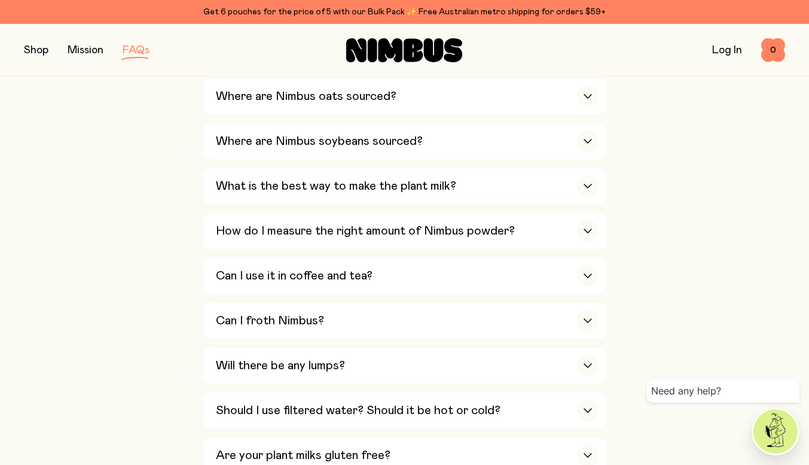
click at [291, 251] on div "Is Nimbus an Australian company? Yes! We are Australian owned and operated and …" at bounding box center [405, 435] width 402 height 803
click at [281, 234] on h3 "How do I measure the right amount of Nimbus powder?" at bounding box center [365, 231] width 299 height 14
